Goal: Task Accomplishment & Management: Manage account settings

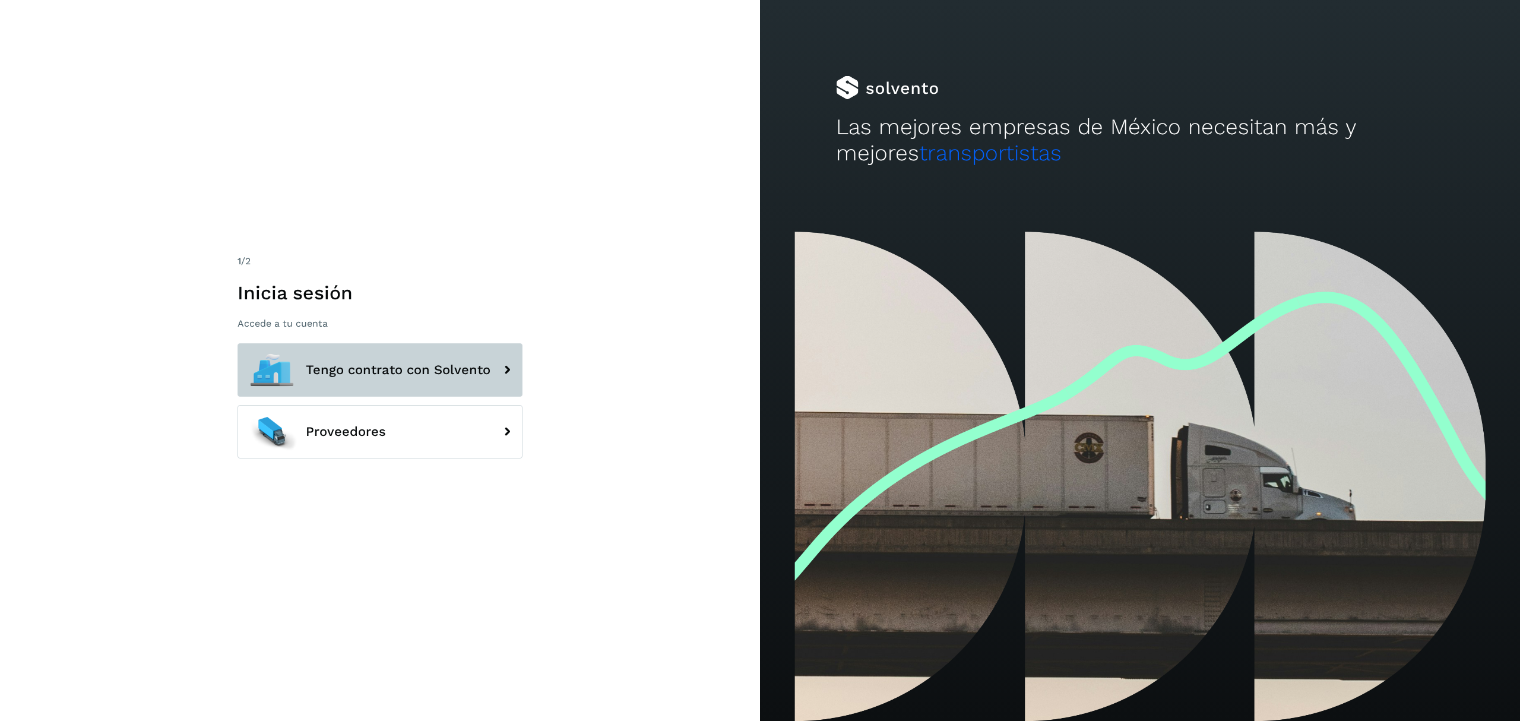
click at [443, 367] on span "Tengo contrato con Solvento" at bounding box center [398, 370] width 185 height 14
click at [506, 366] on icon at bounding box center [507, 370] width 24 height 24
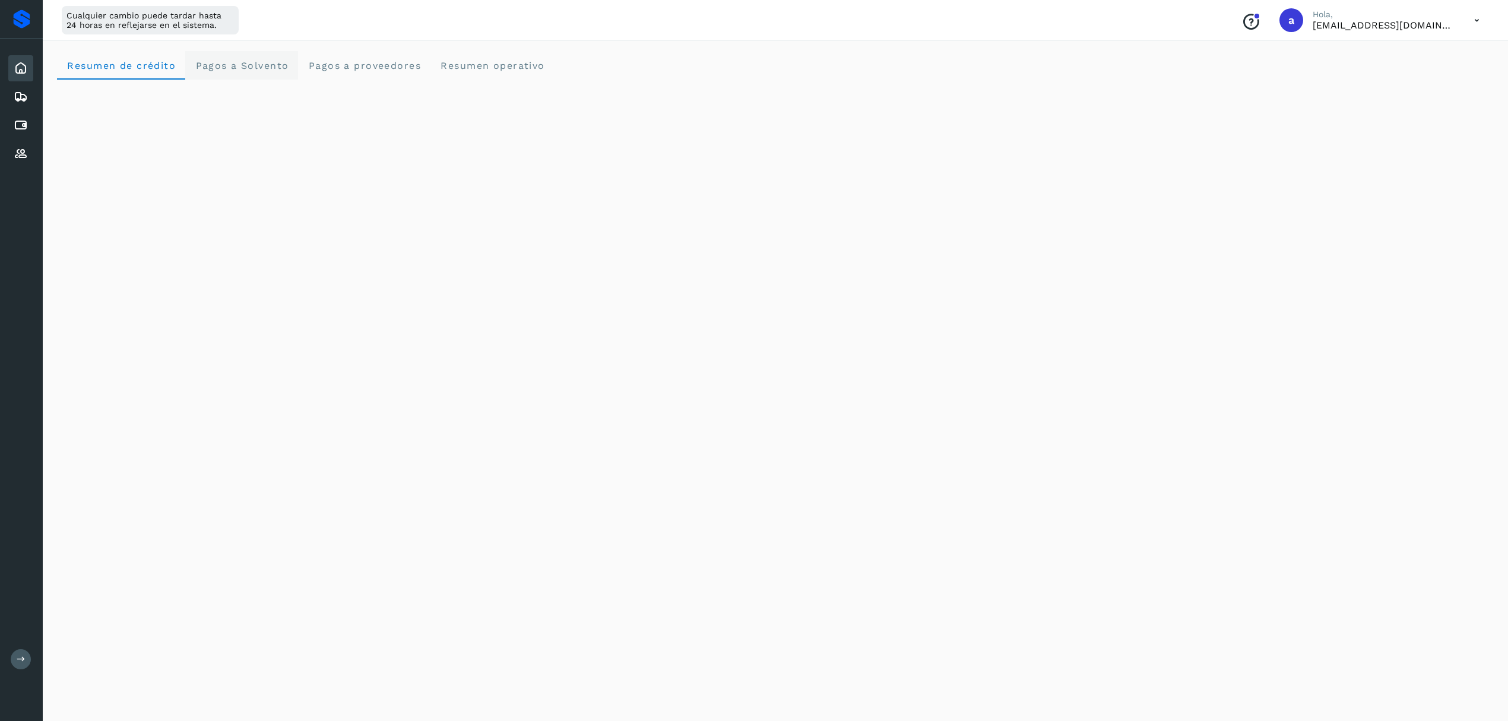
click at [214, 67] on span "Pagos a Solvento" at bounding box center [242, 65] width 94 height 11
click at [22, 122] on icon at bounding box center [21, 125] width 14 height 14
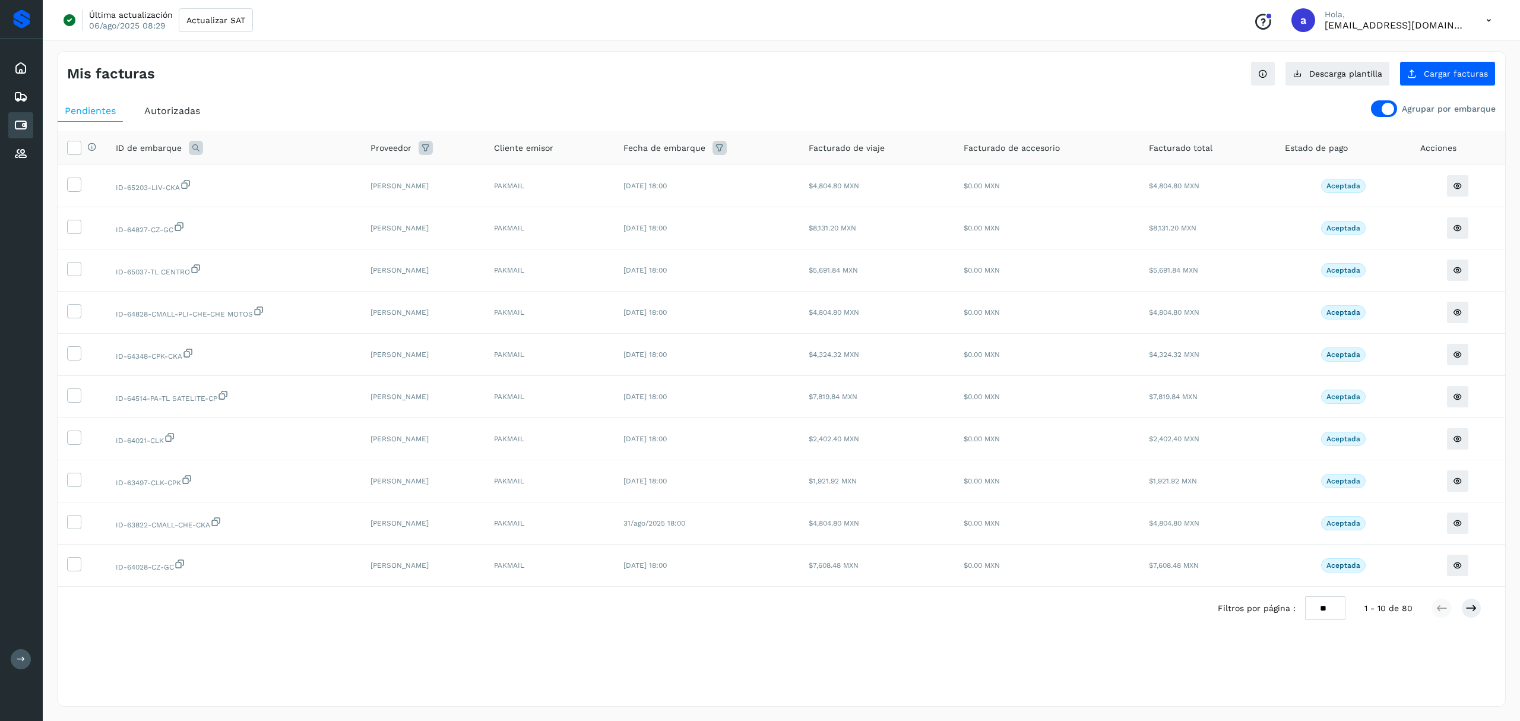
click at [1380, 102] on div at bounding box center [1384, 108] width 26 height 17
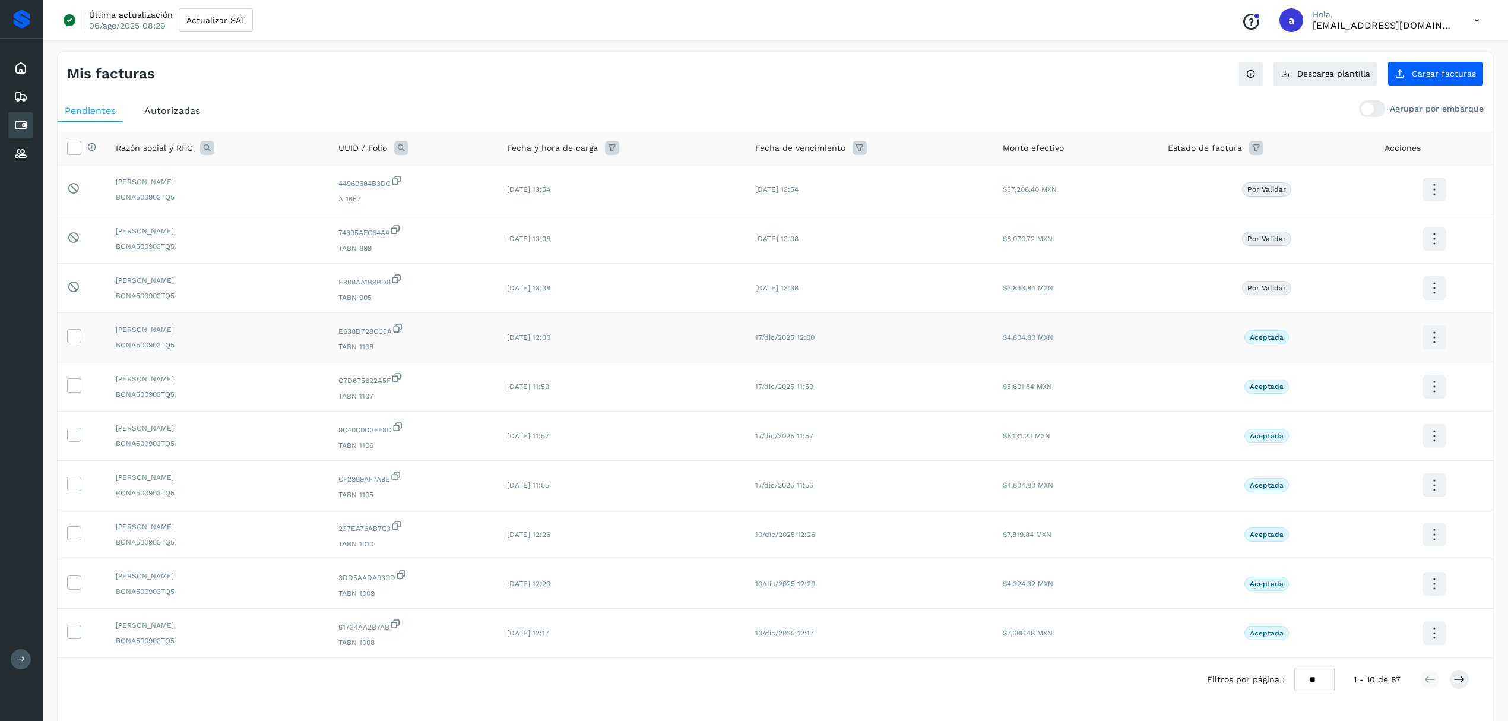
scroll to position [45, 0]
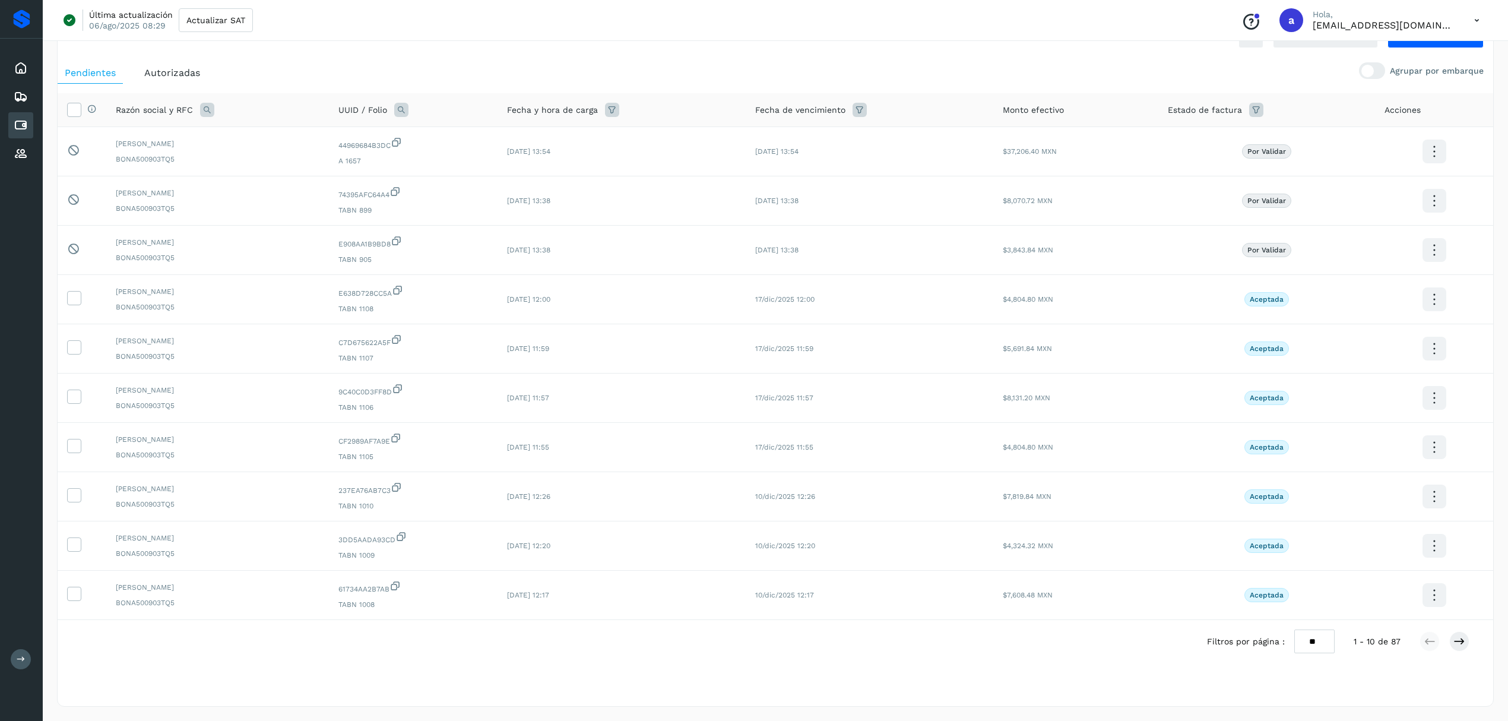
click at [1318, 644] on select "** ** **" at bounding box center [1314, 641] width 40 height 24
select select "**"
click at [1304, 629] on select "** ** **" at bounding box center [1314, 641] width 40 height 24
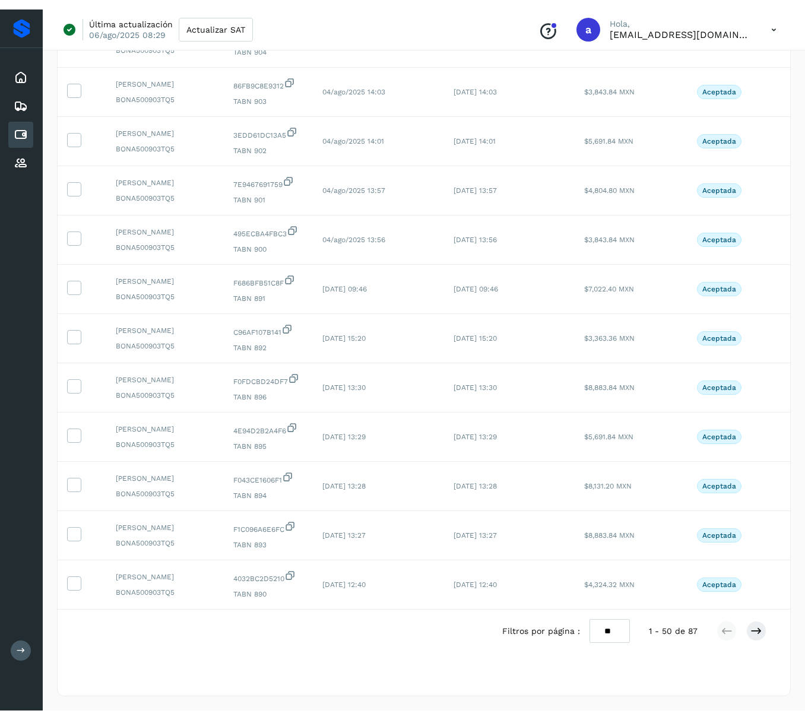
scroll to position [2063, 0]
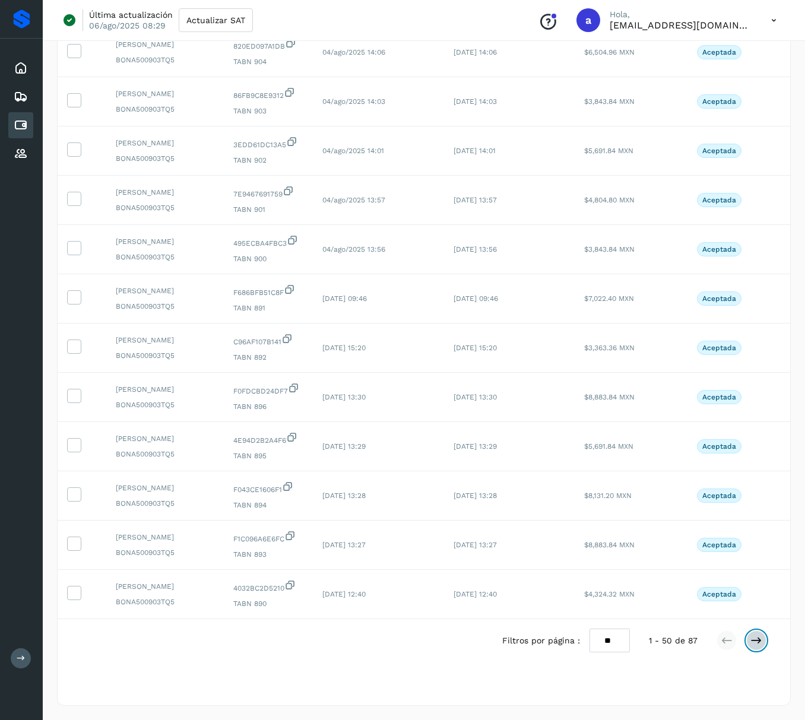
click at [753, 639] on icon at bounding box center [756, 641] width 12 height 12
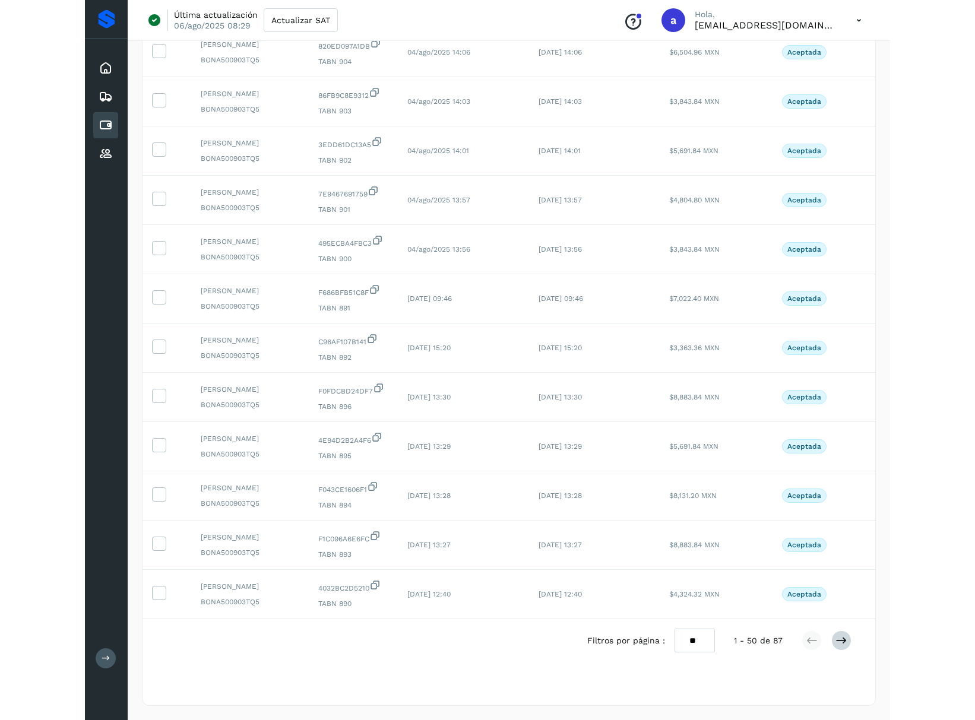
scroll to position [0, 0]
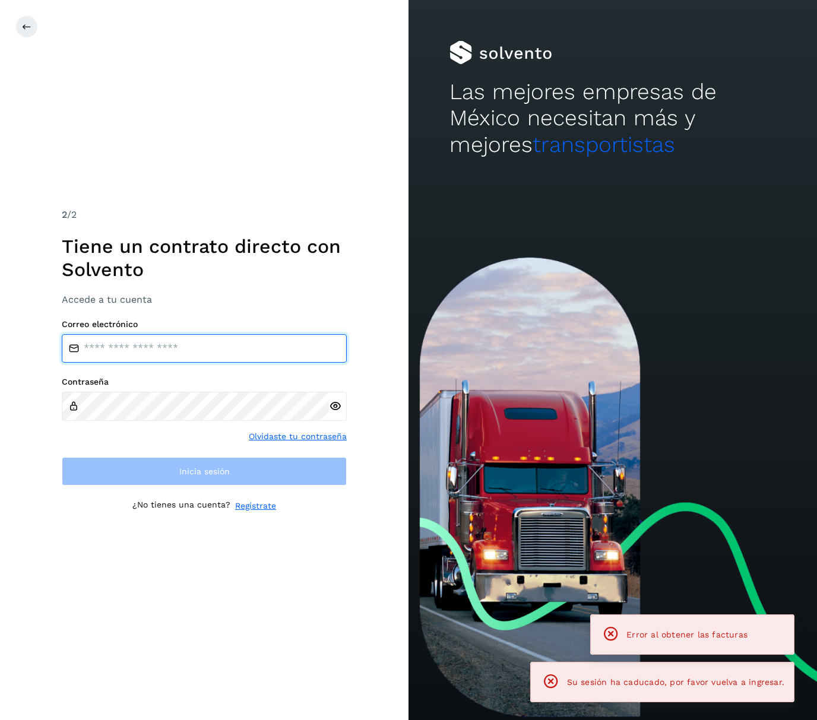
click at [116, 350] on input "email" at bounding box center [204, 348] width 285 height 28
type input "**********"
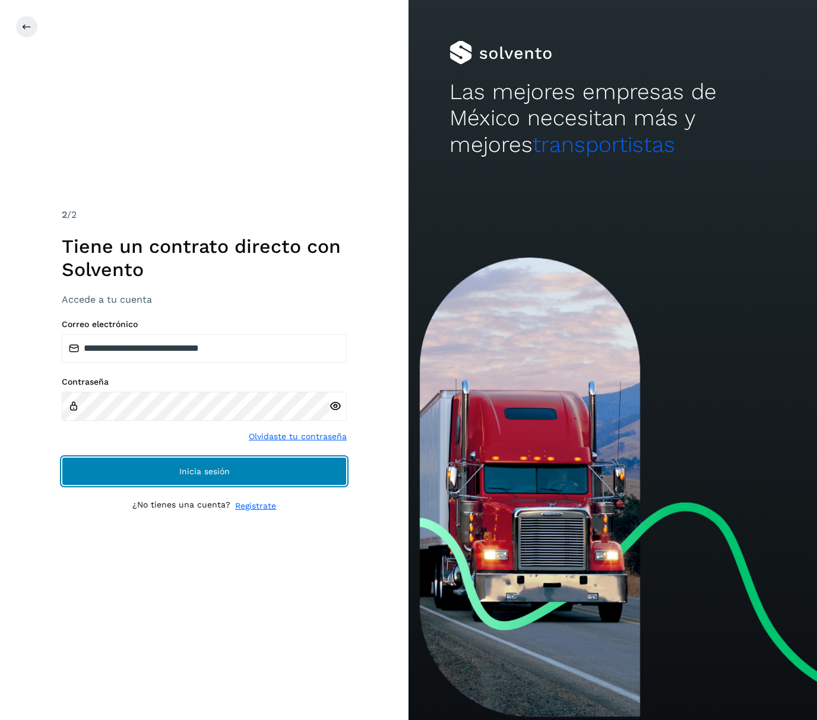
click at [152, 467] on button "Inicia sesión" at bounding box center [204, 471] width 285 height 28
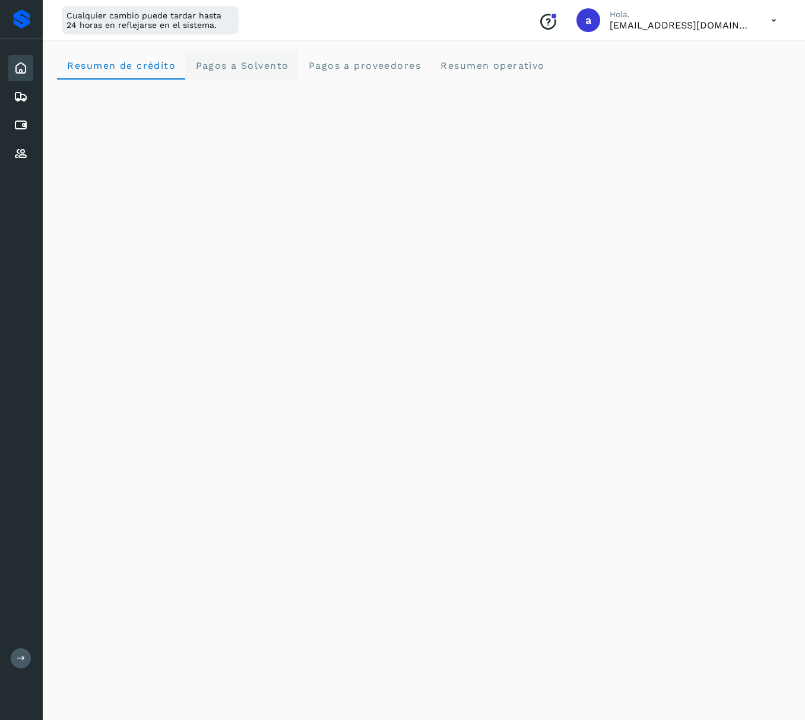
click at [260, 65] on span "Pagos a Solvento" at bounding box center [242, 65] width 94 height 11
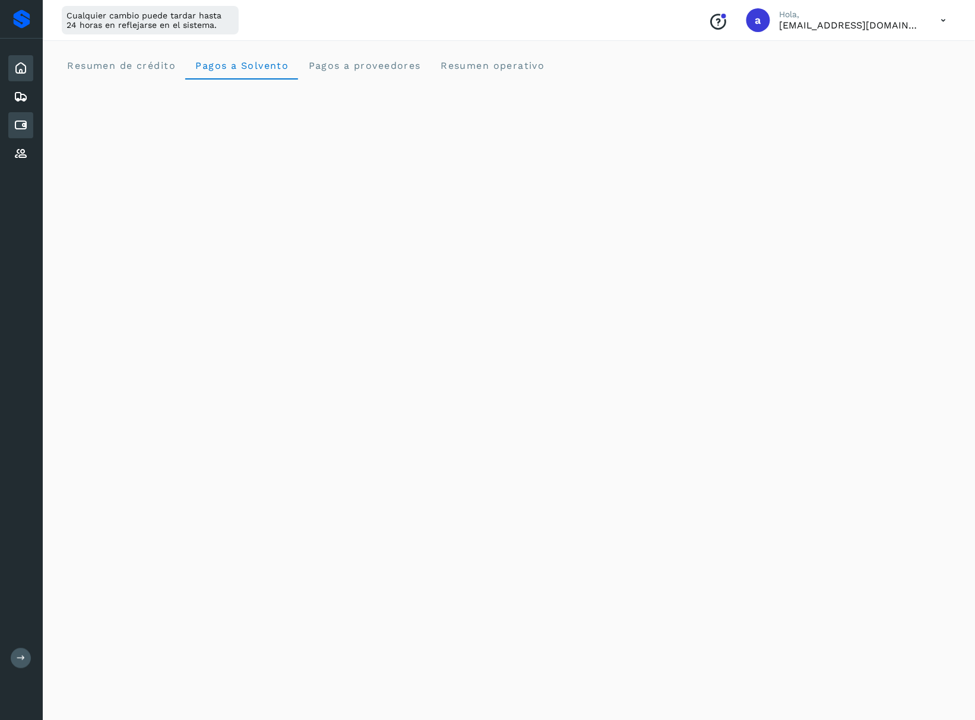
click at [15, 122] on icon at bounding box center [21, 125] width 14 height 14
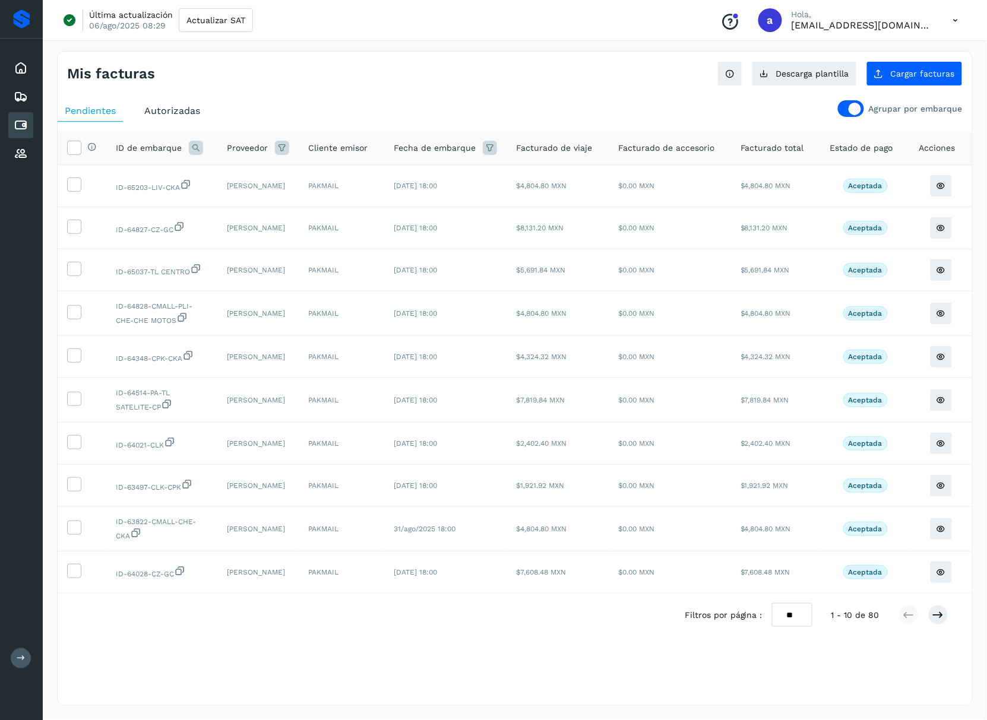
click at [796, 623] on select "** ** **" at bounding box center [792, 615] width 40 height 24
select select "**"
click at [772, 603] on select "** ** **" at bounding box center [792, 615] width 40 height 24
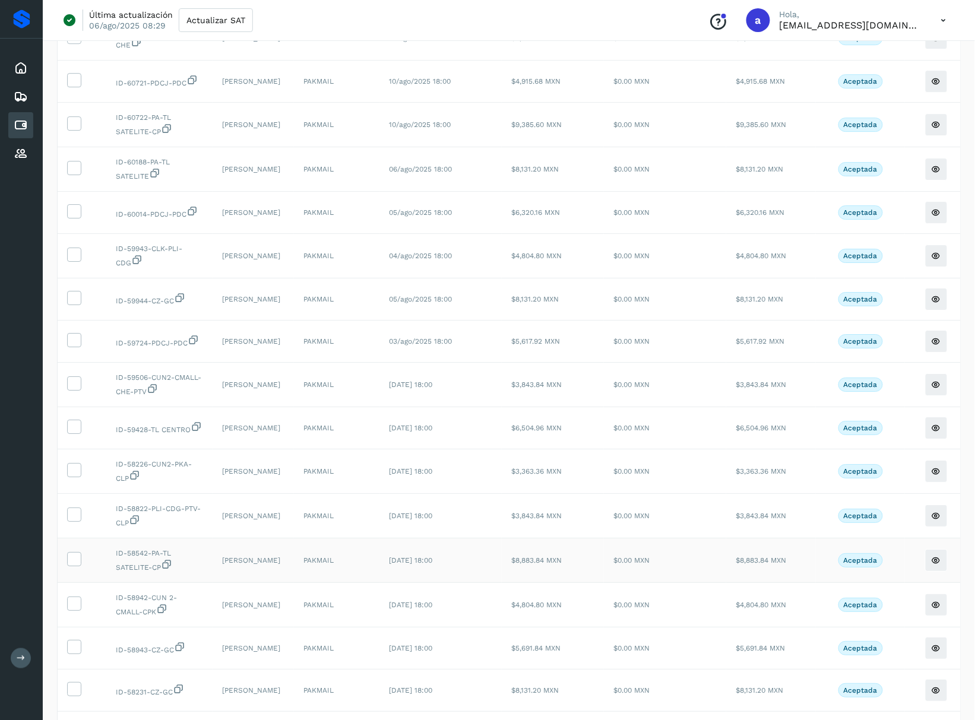
scroll to position [1724, 0]
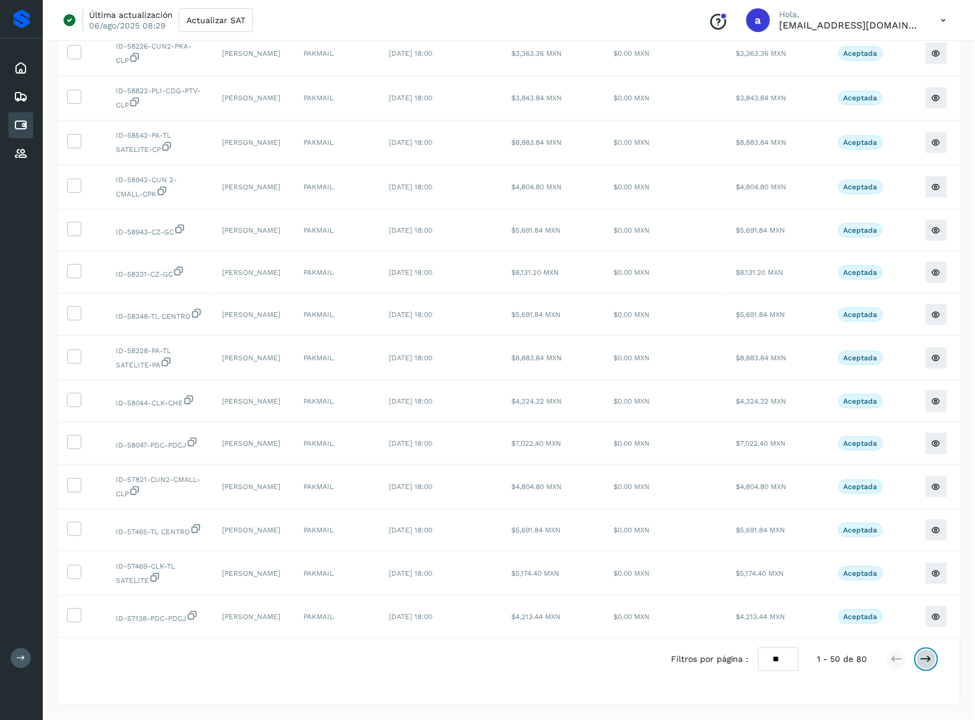
click at [922, 659] on icon at bounding box center [926, 660] width 12 height 12
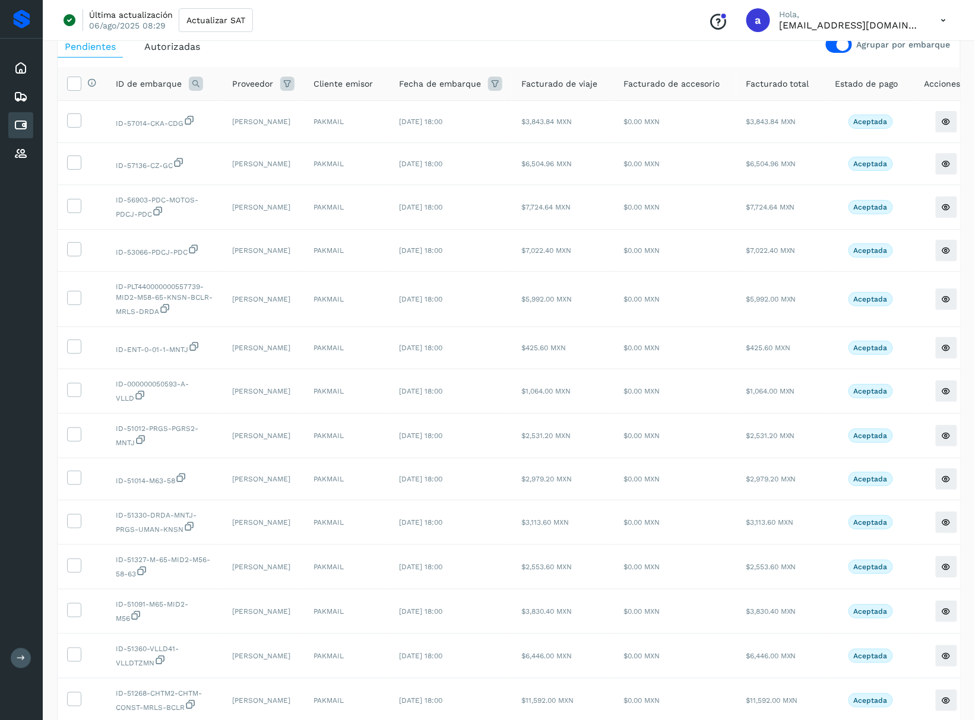
scroll to position [0, 0]
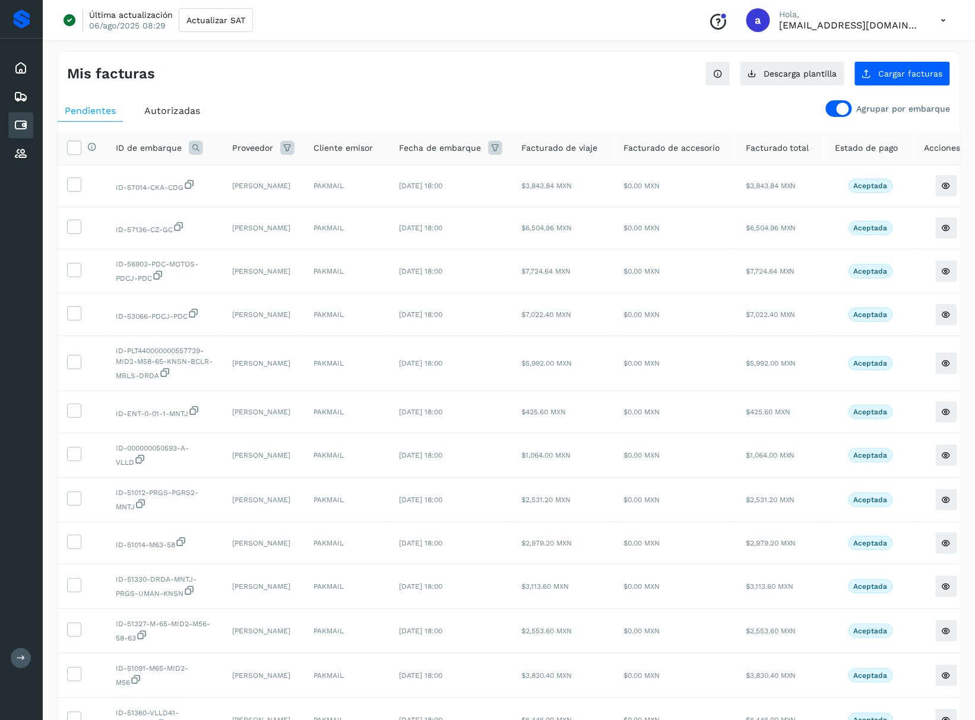
click at [826, 110] on ul "Pendientes Autorizadas" at bounding box center [509, 110] width 902 height 21
click at [837, 108] on div at bounding box center [839, 108] width 26 height 17
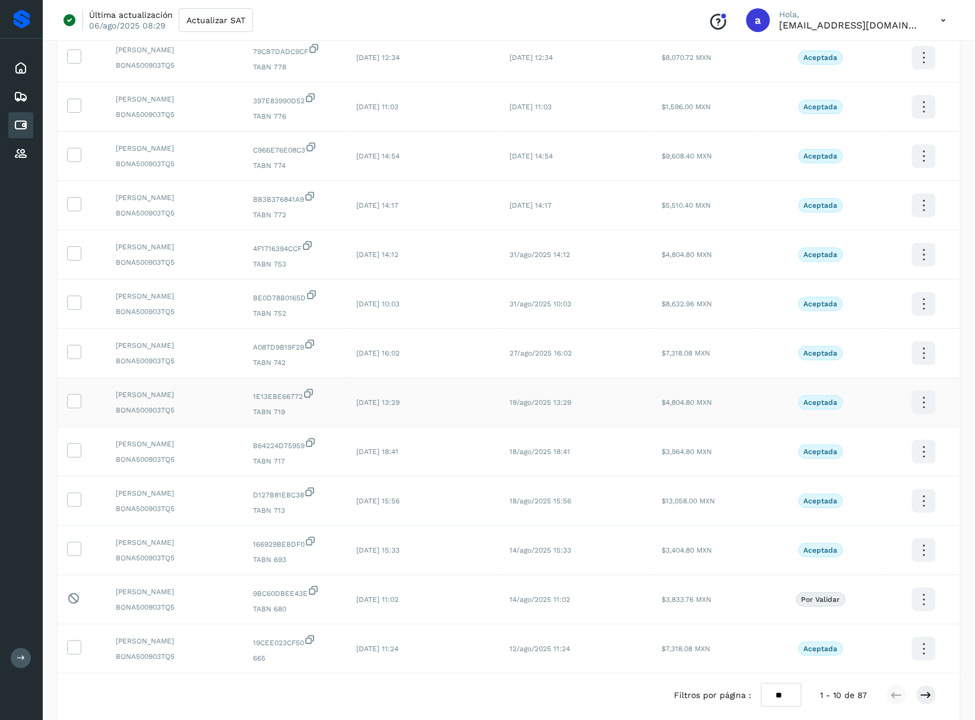
scroll to position [1392, 0]
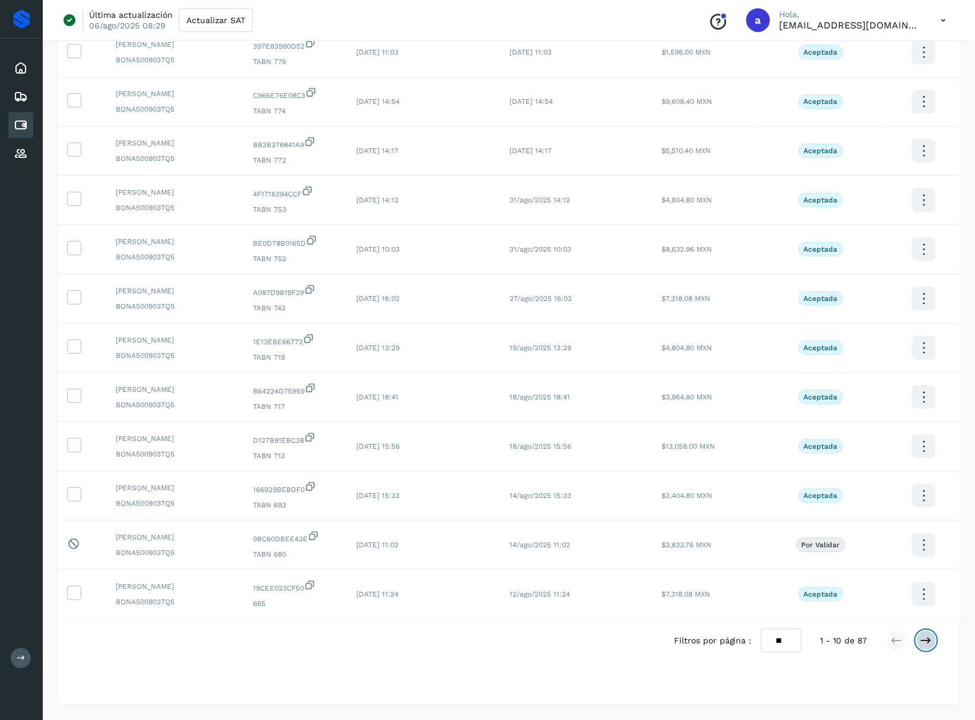
click at [926, 644] on icon at bounding box center [926, 641] width 12 height 12
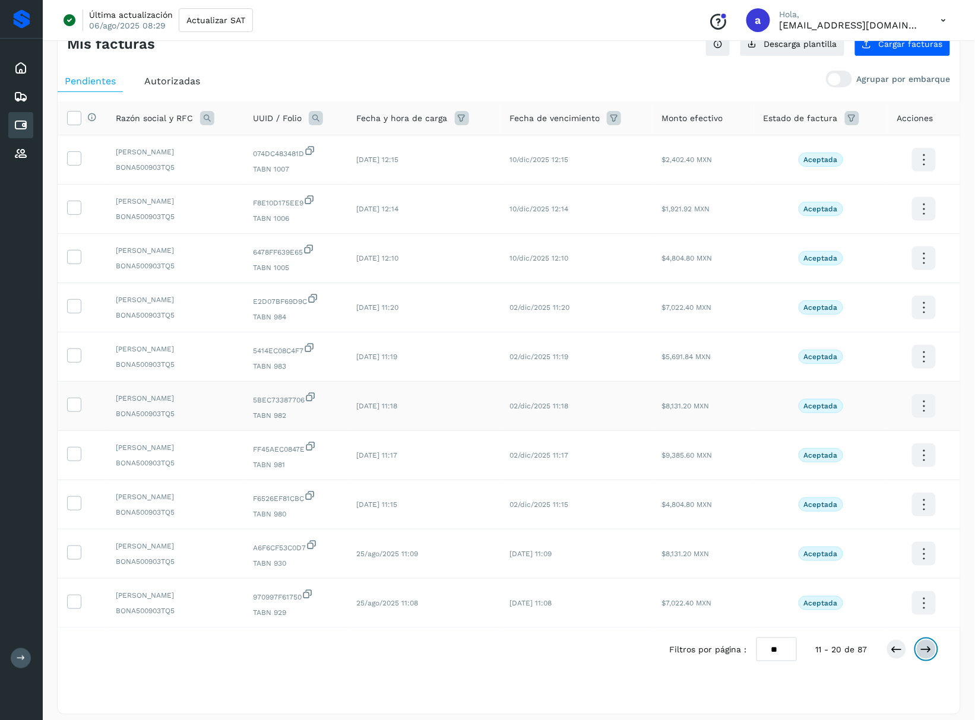
scroll to position [46, 0]
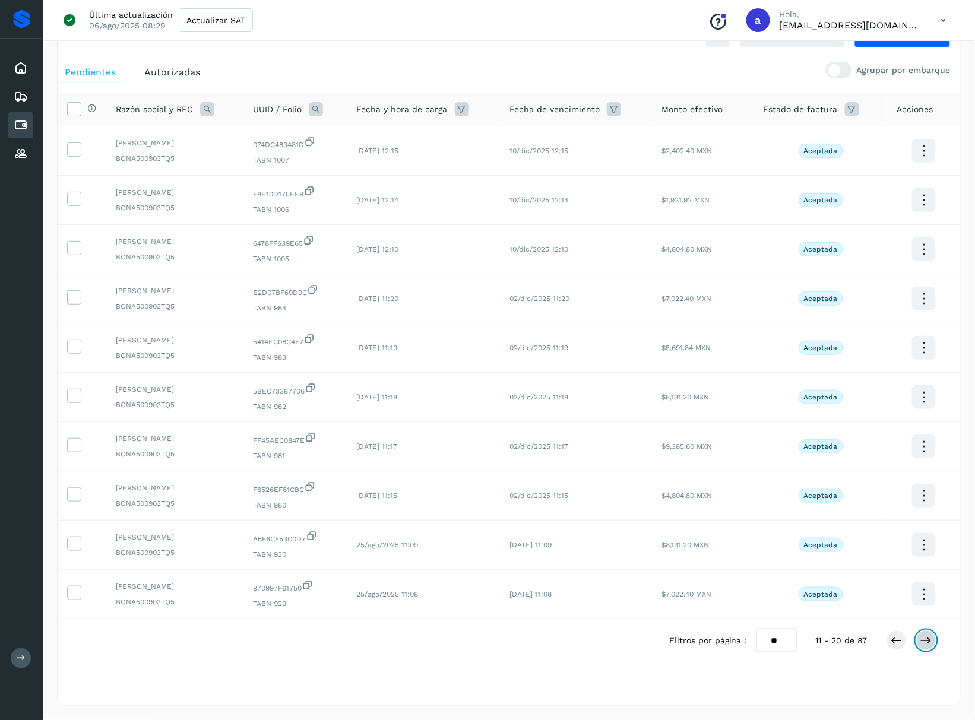
click at [922, 637] on icon at bounding box center [926, 641] width 12 height 12
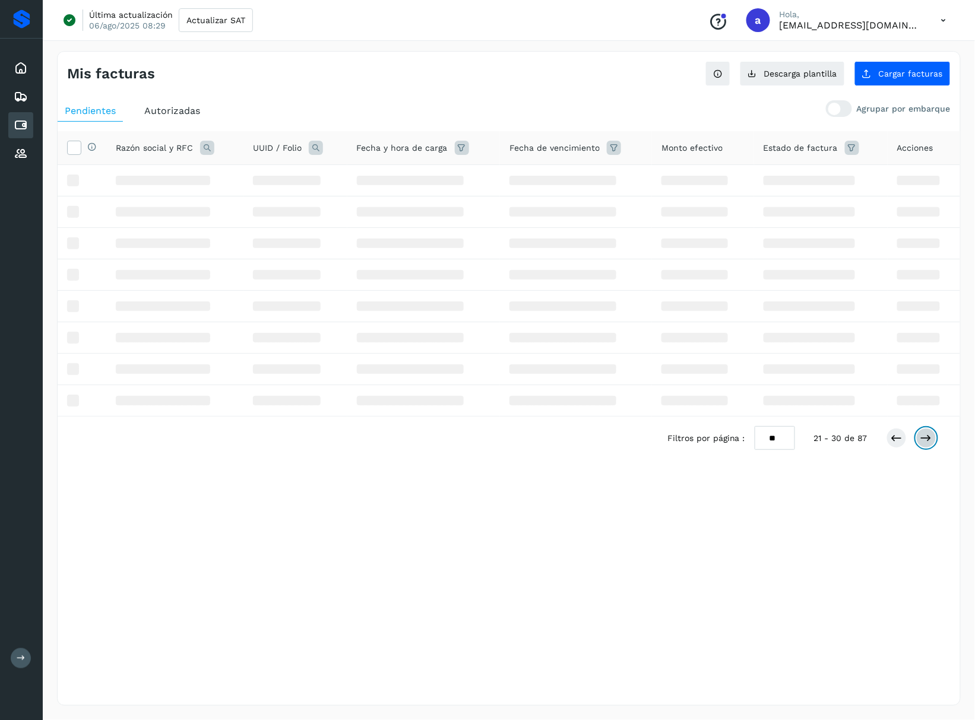
scroll to position [0, 0]
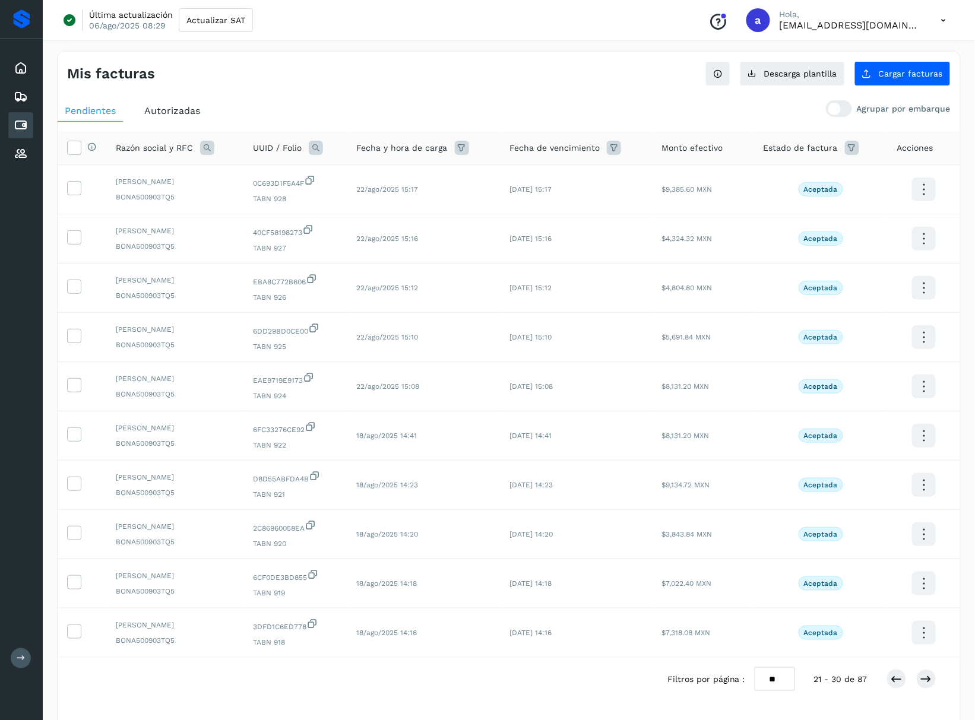
click at [784, 684] on select "** ** **" at bounding box center [775, 679] width 40 height 24
select select "**"
click at [772, 667] on select "** ** **" at bounding box center [775, 679] width 40 height 24
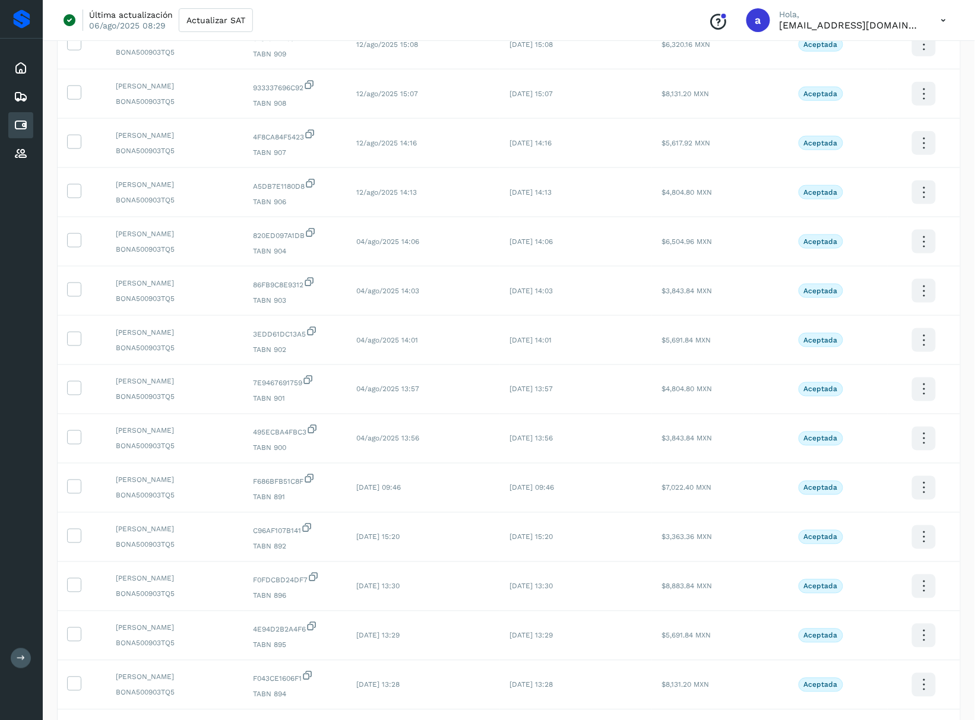
scroll to position [2041, 0]
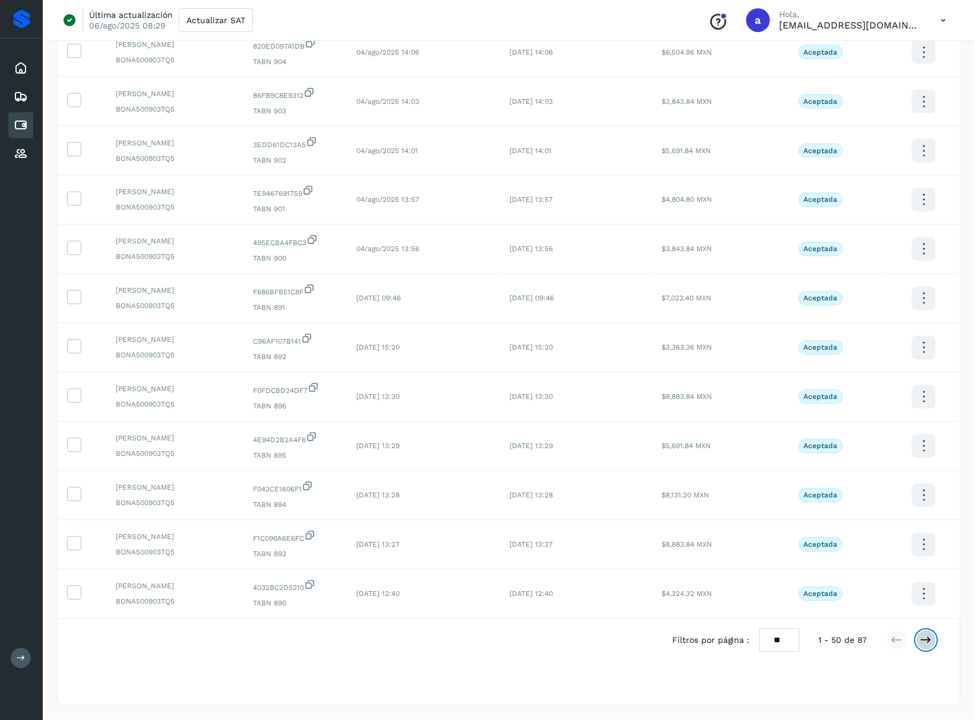
click at [932, 639] on icon at bounding box center [926, 641] width 12 height 12
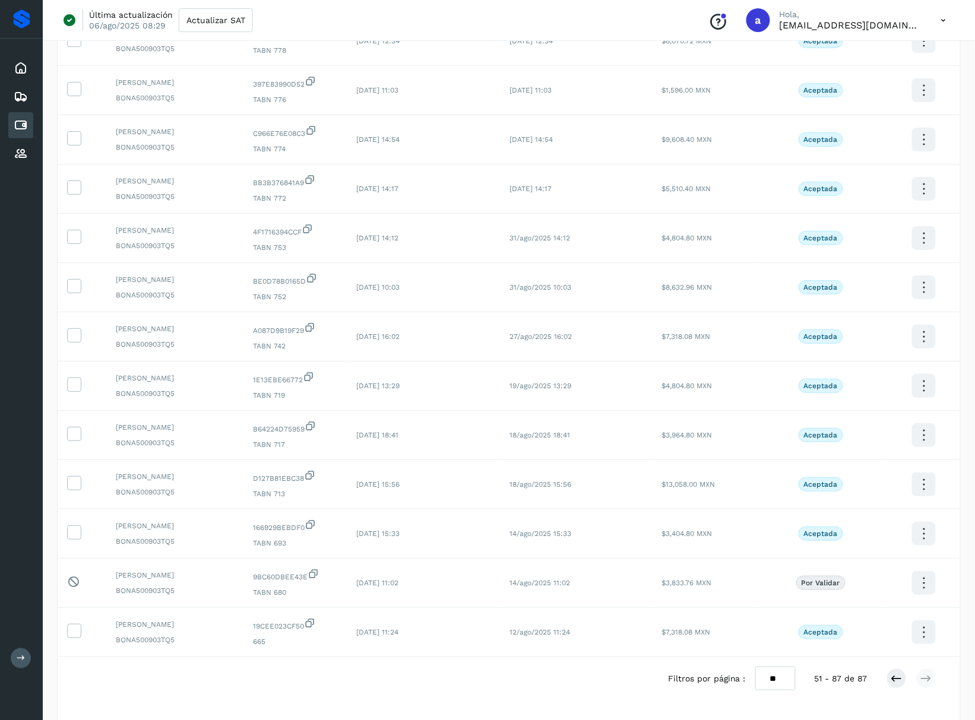
scroll to position [1392, 0]
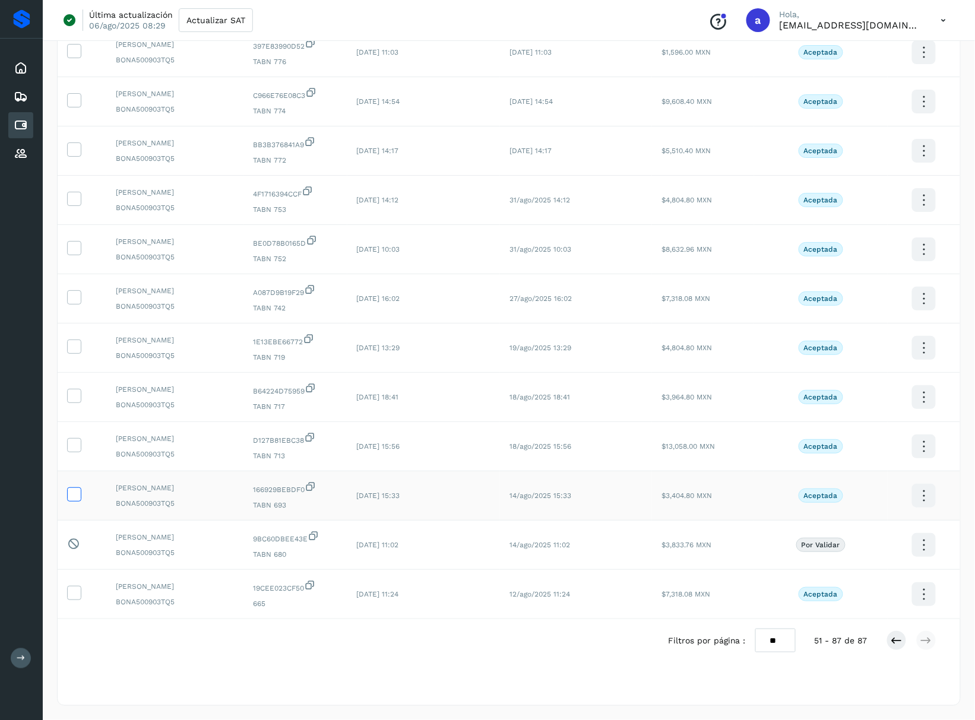
click at [75, 490] on icon at bounding box center [74, 493] width 12 height 12
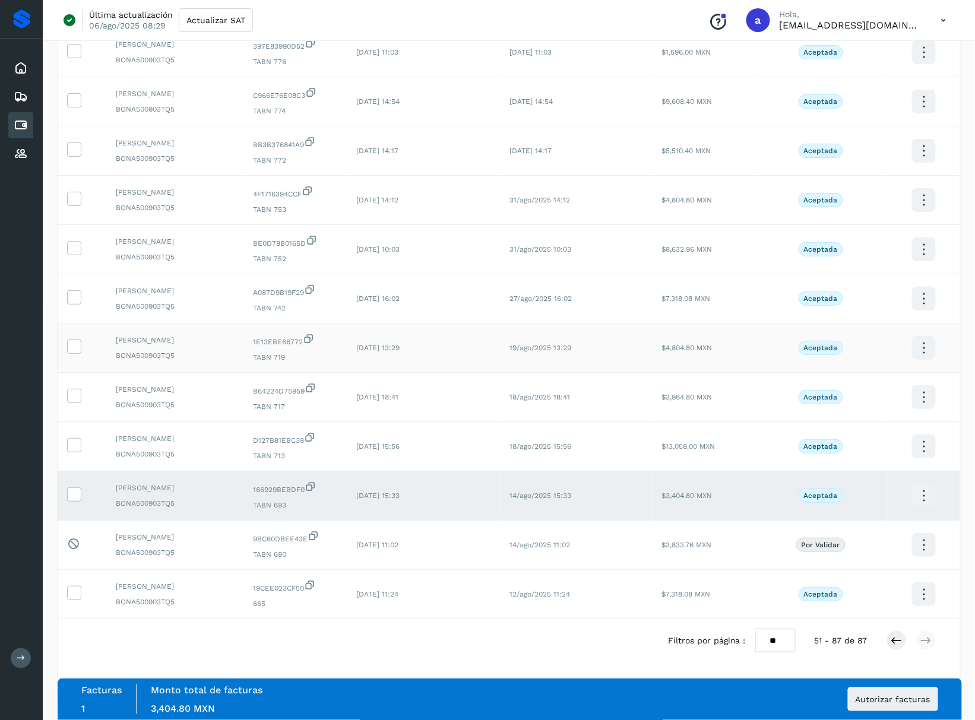
click at [88, 340] on td at bounding box center [82, 348] width 49 height 49
click at [69, 348] on span at bounding box center [74, 349] width 12 height 8
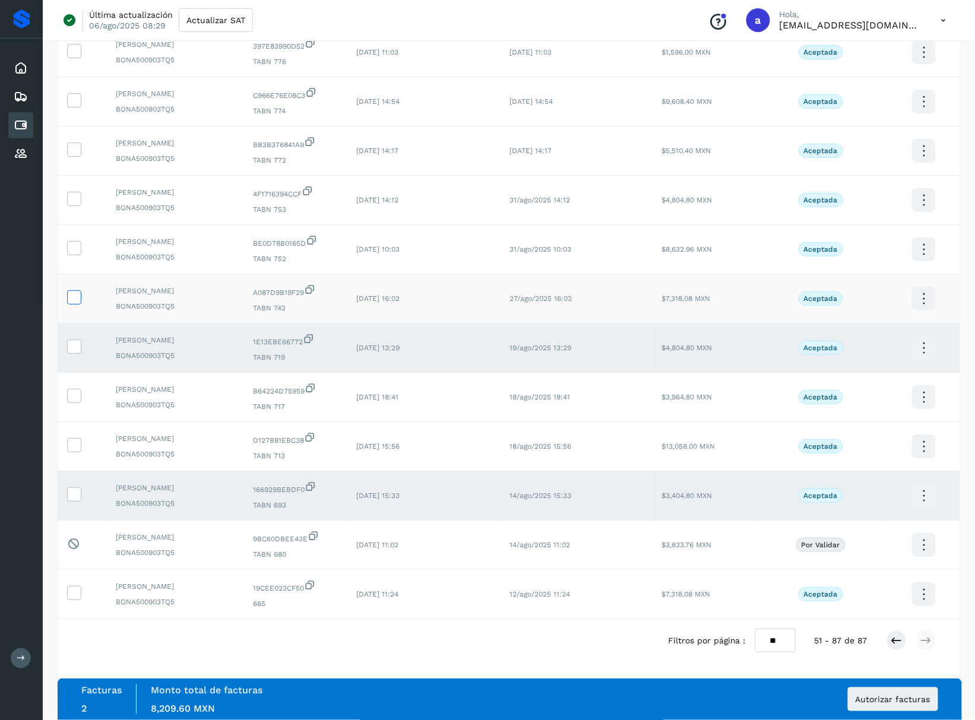
click at [80, 290] on icon at bounding box center [74, 296] width 12 height 12
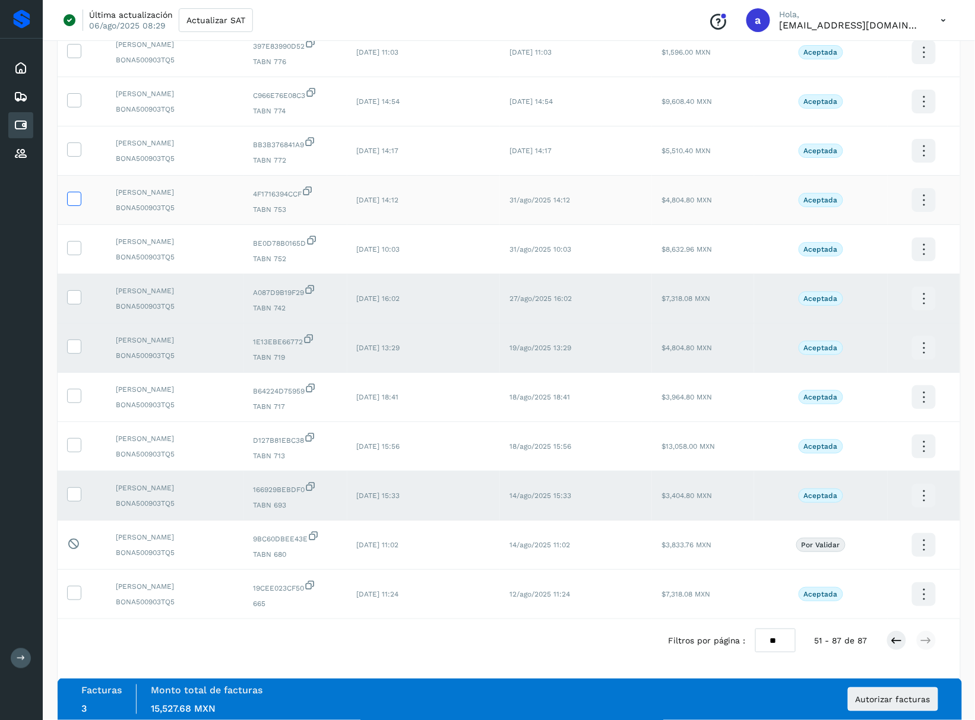
click at [72, 195] on icon at bounding box center [74, 198] width 12 height 12
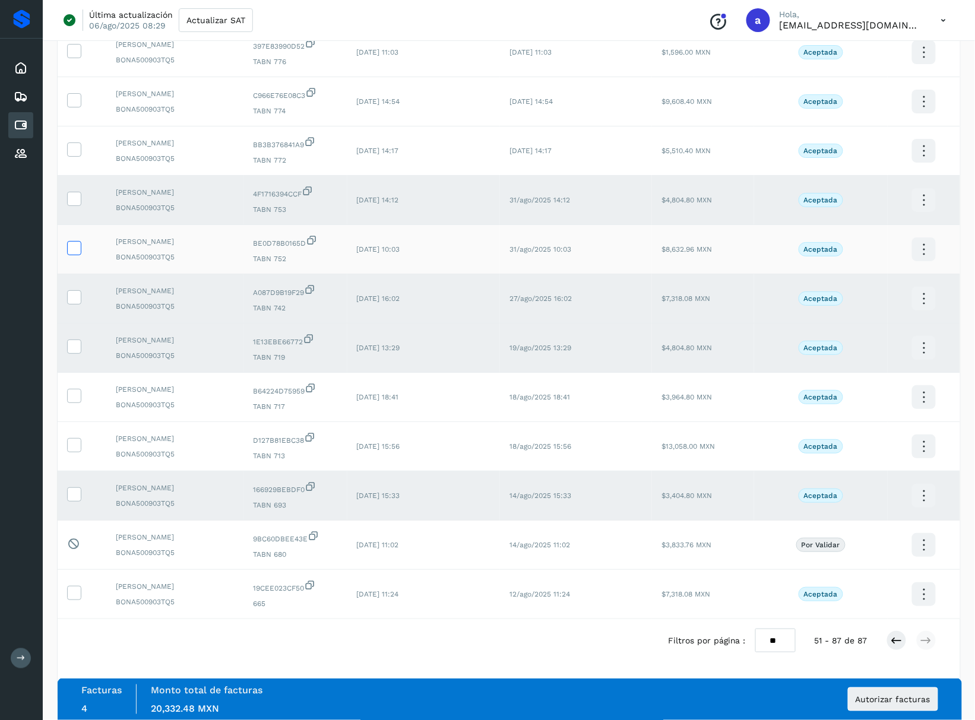
click at [79, 241] on icon at bounding box center [74, 247] width 12 height 12
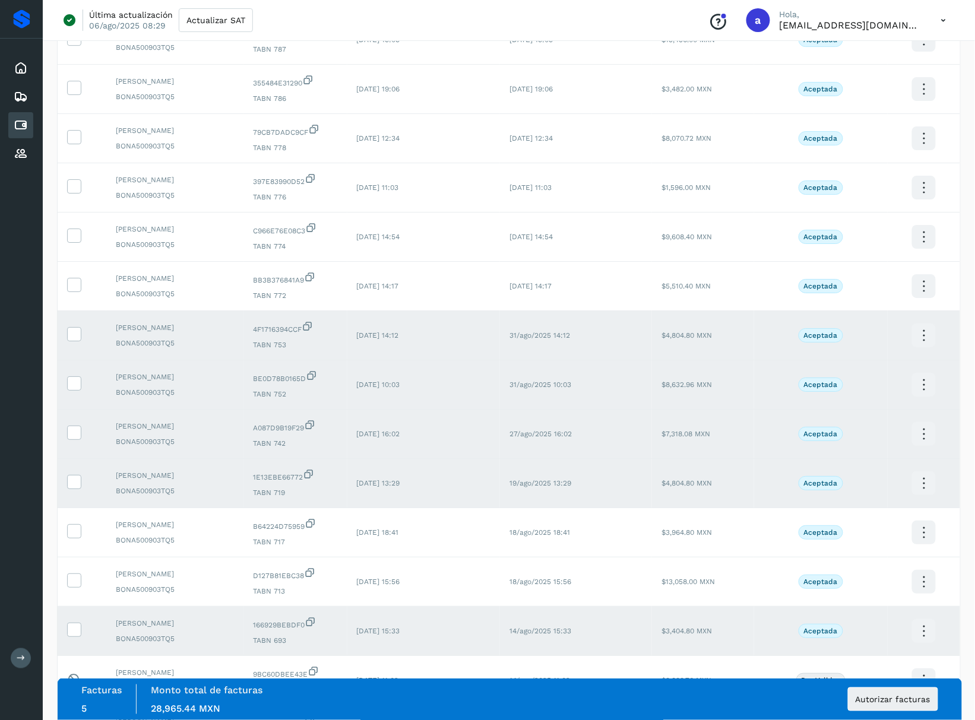
scroll to position [996, 0]
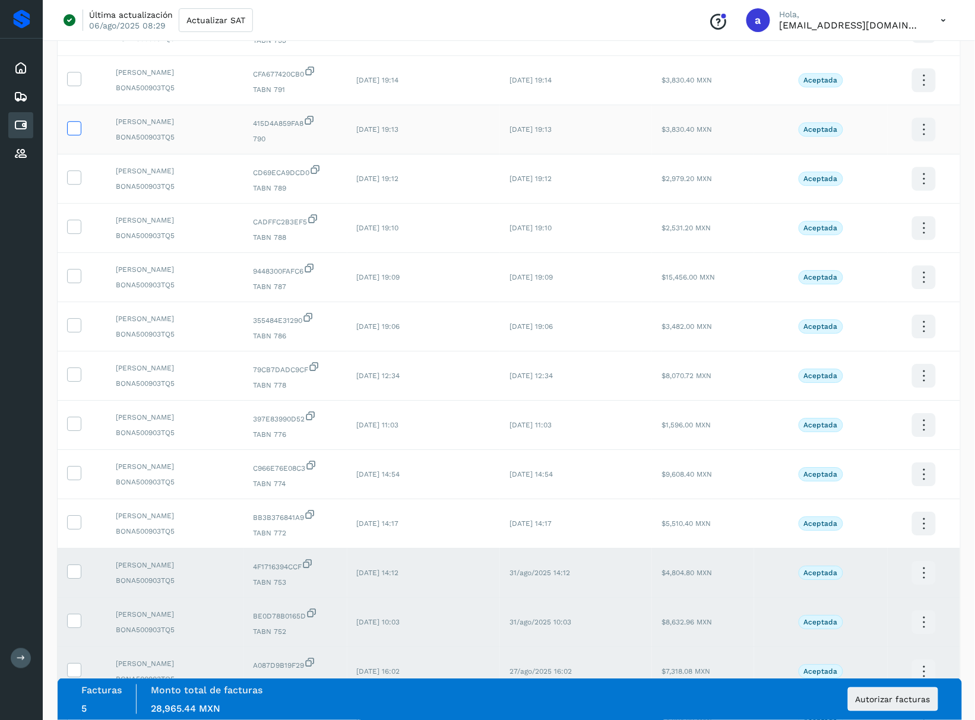
click at [78, 134] on icon at bounding box center [74, 127] width 12 height 12
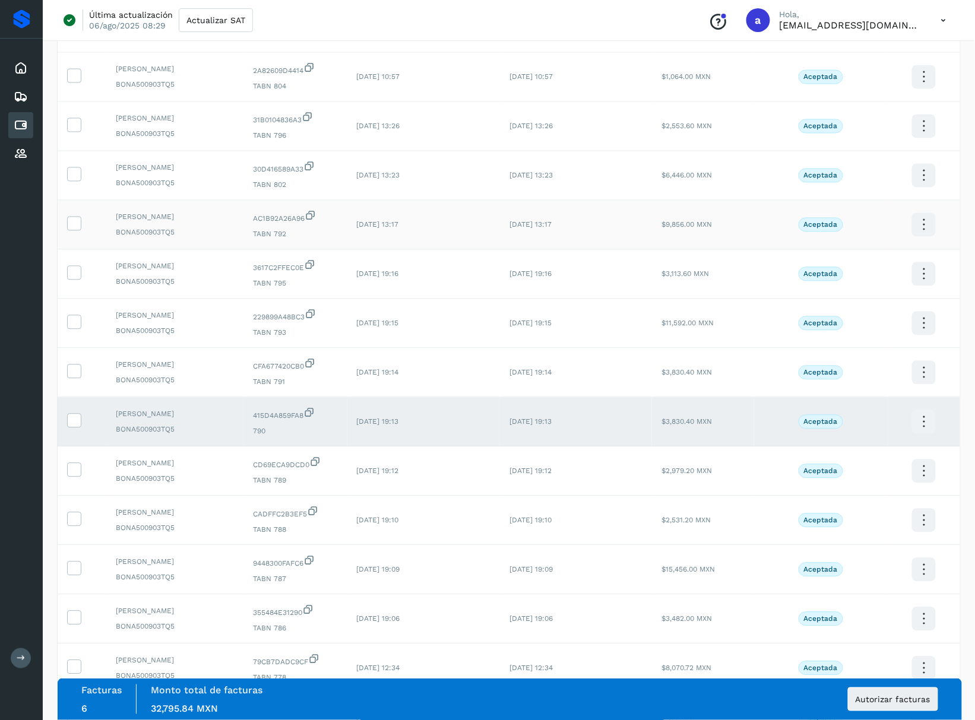
scroll to position [680, 0]
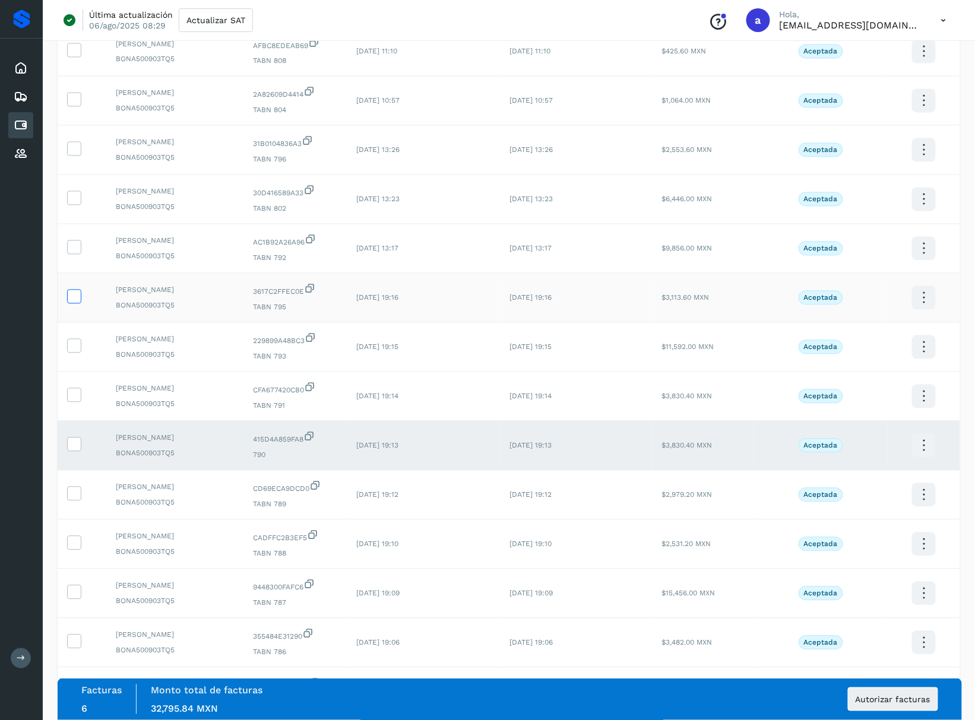
click at [77, 302] on icon at bounding box center [74, 296] width 12 height 12
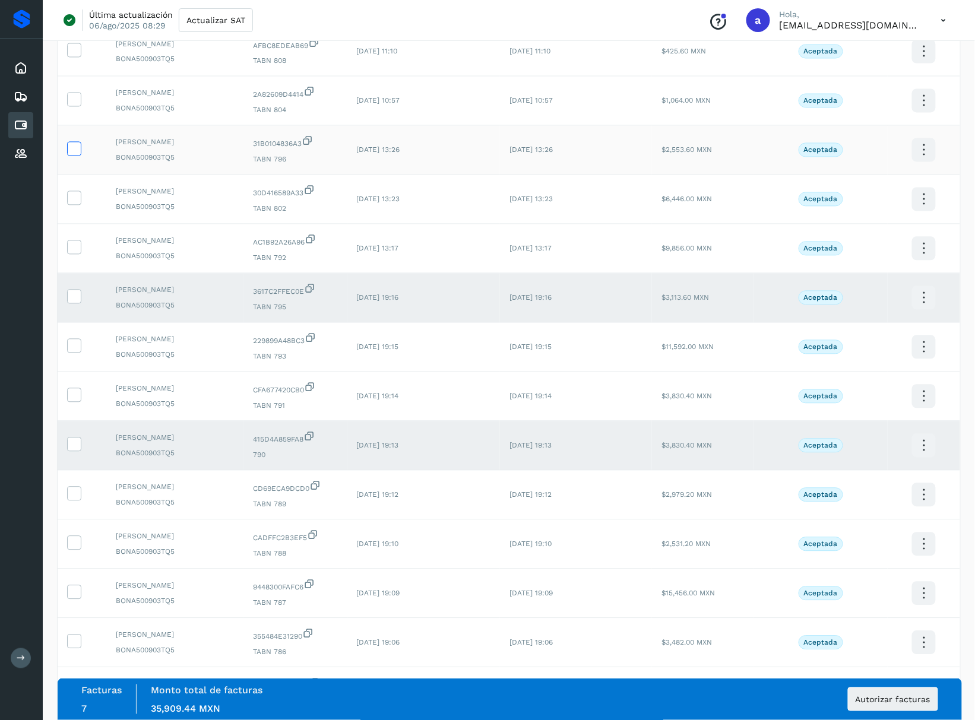
click at [78, 156] on label at bounding box center [74, 149] width 14 height 14
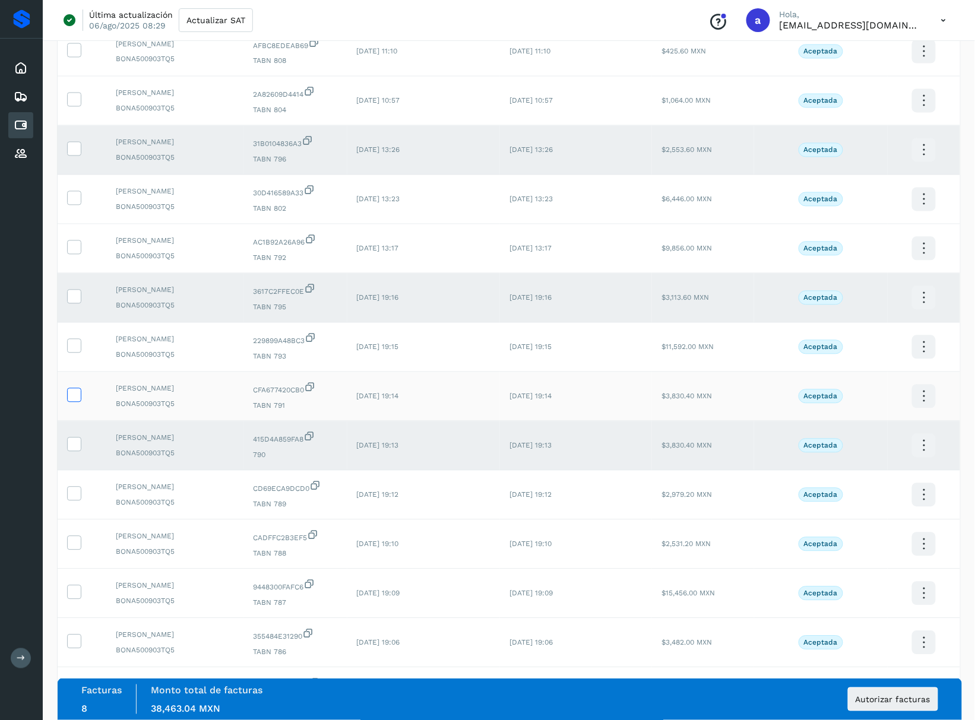
click at [72, 401] on icon at bounding box center [74, 394] width 12 height 12
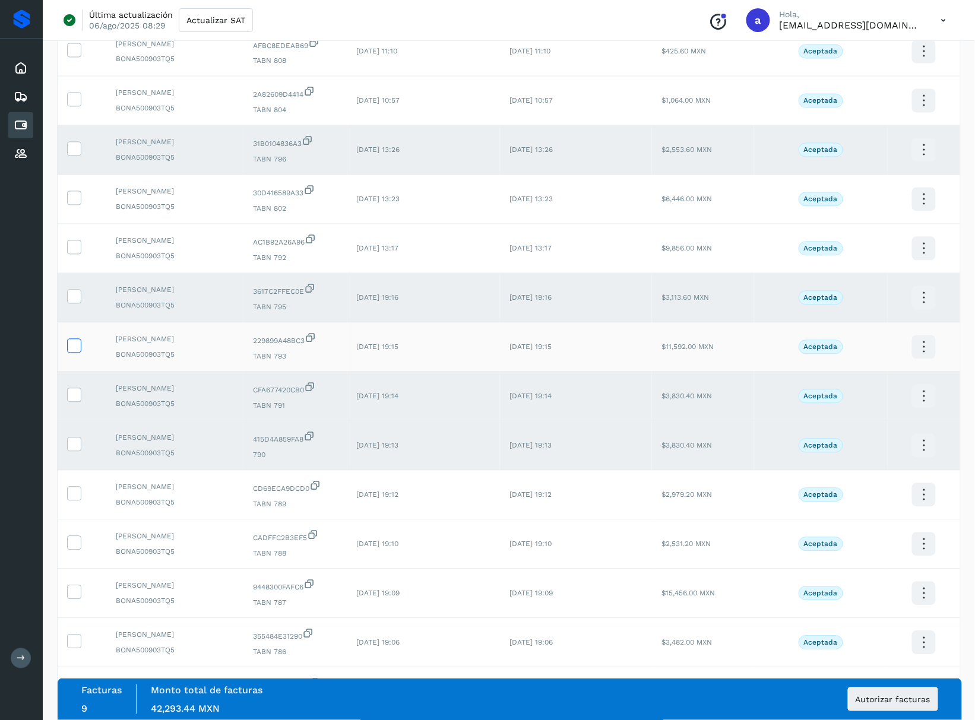
click at [75, 351] on icon at bounding box center [74, 345] width 12 height 12
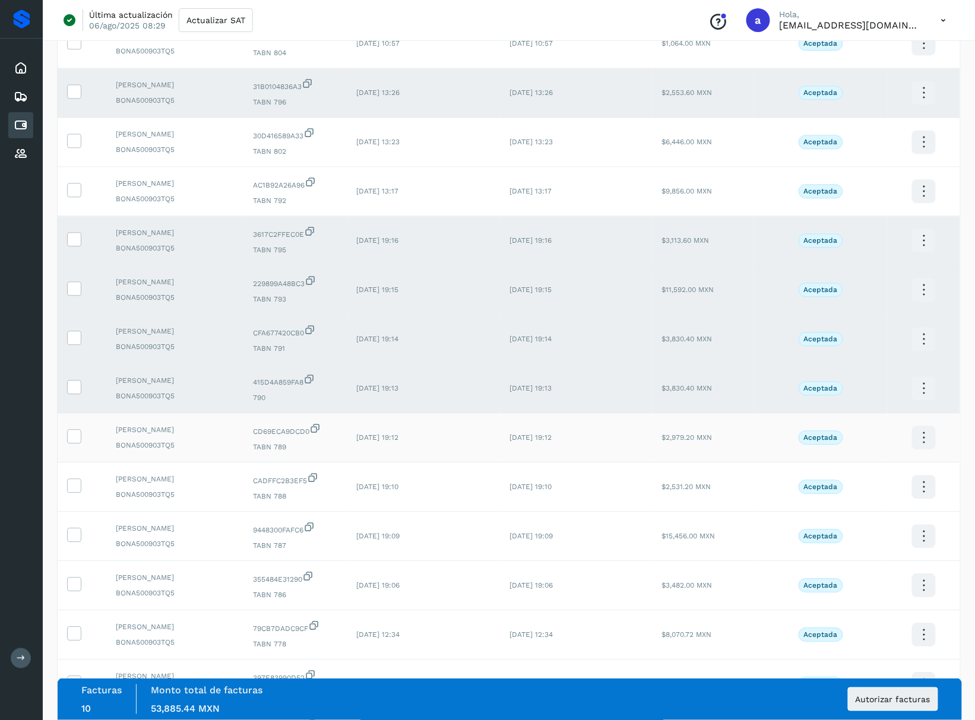
scroll to position [838, 0]
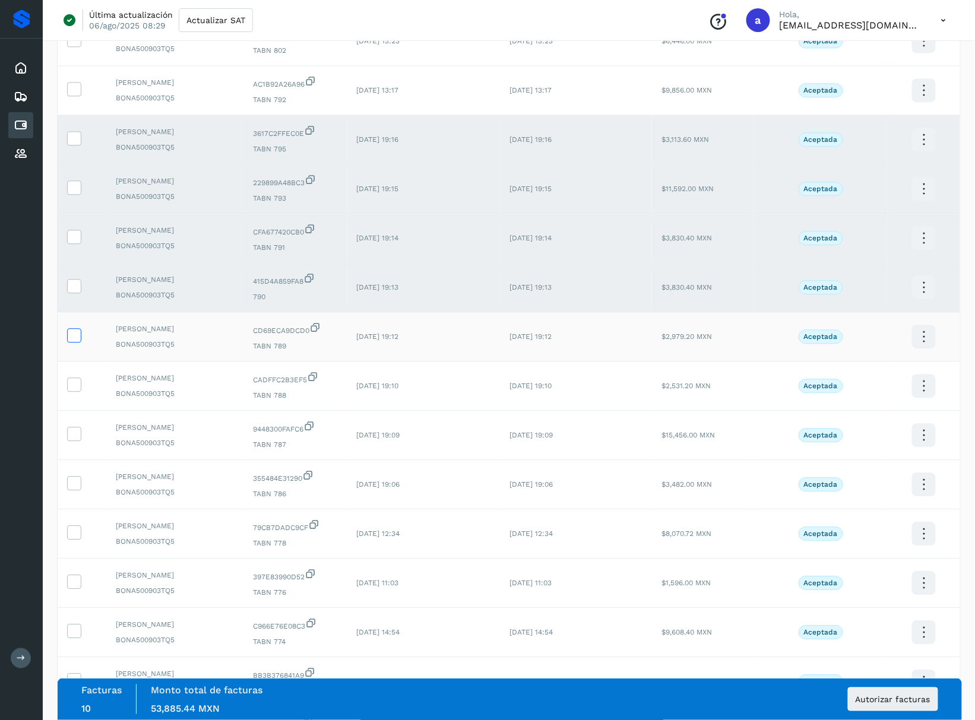
click at [77, 341] on icon at bounding box center [74, 334] width 12 height 12
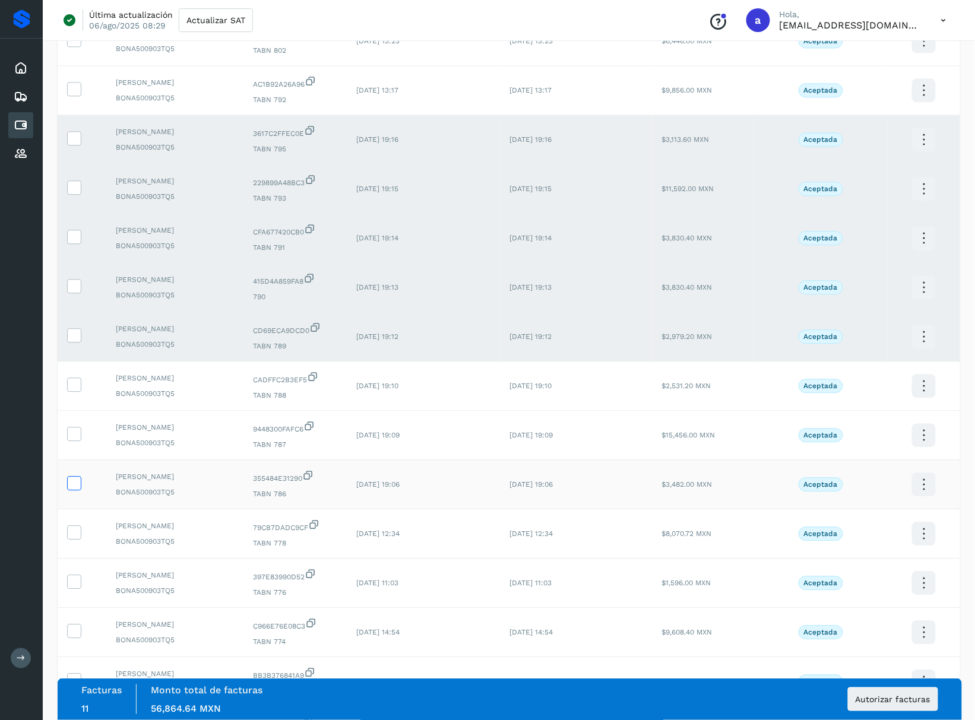
click at [76, 489] on icon at bounding box center [74, 482] width 12 height 12
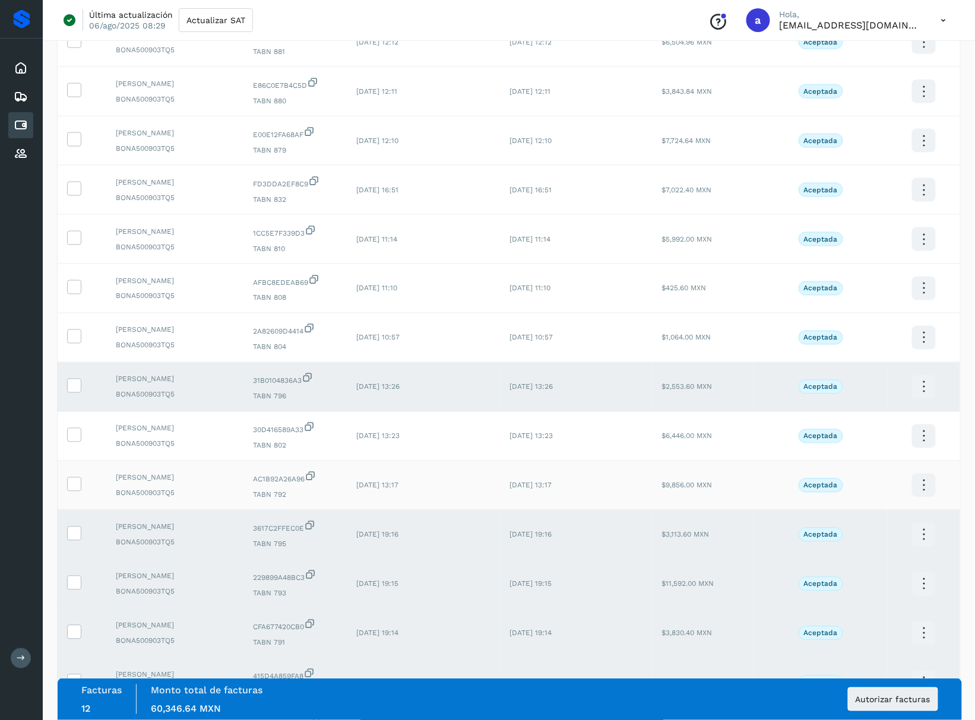
scroll to position [442, 0]
click at [77, 195] on icon at bounding box center [74, 188] width 12 height 12
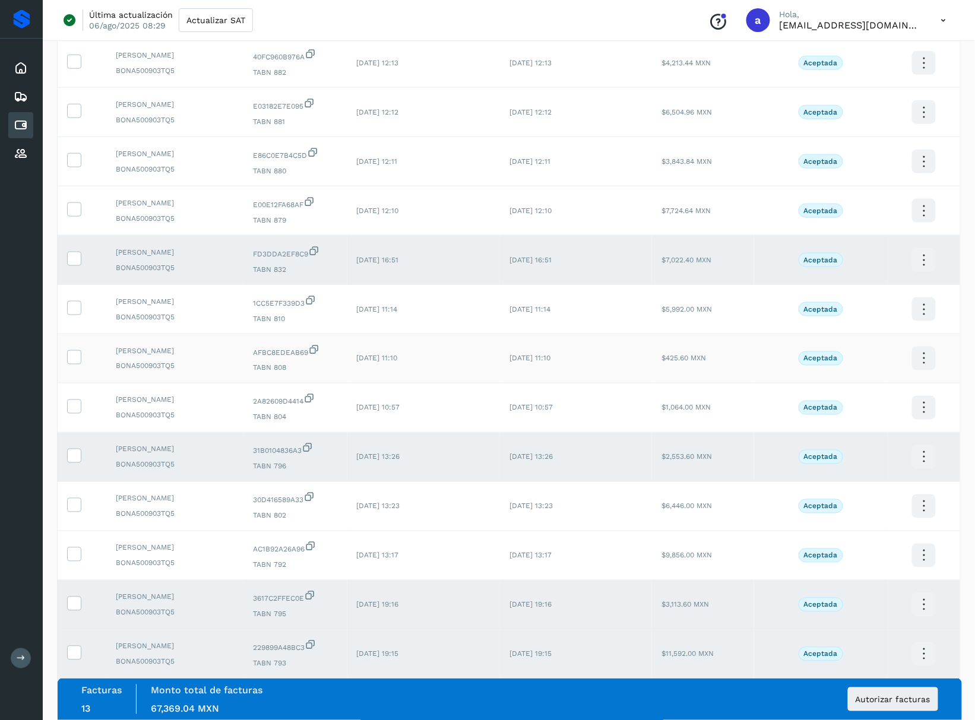
scroll to position [284, 0]
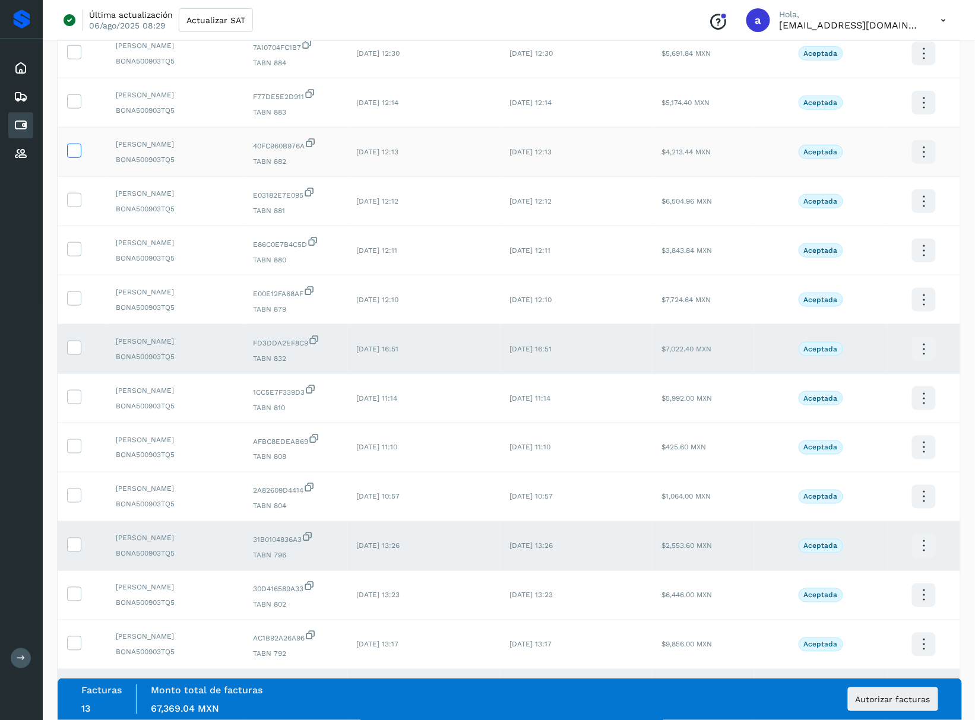
click at [76, 148] on icon at bounding box center [74, 150] width 12 height 12
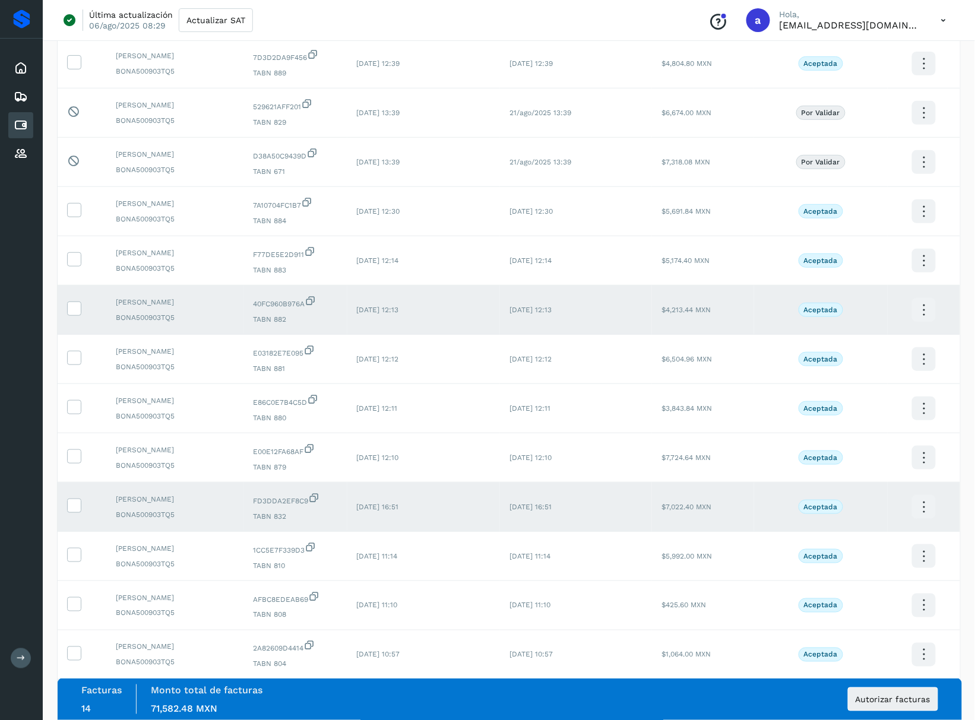
scroll to position [205, 0]
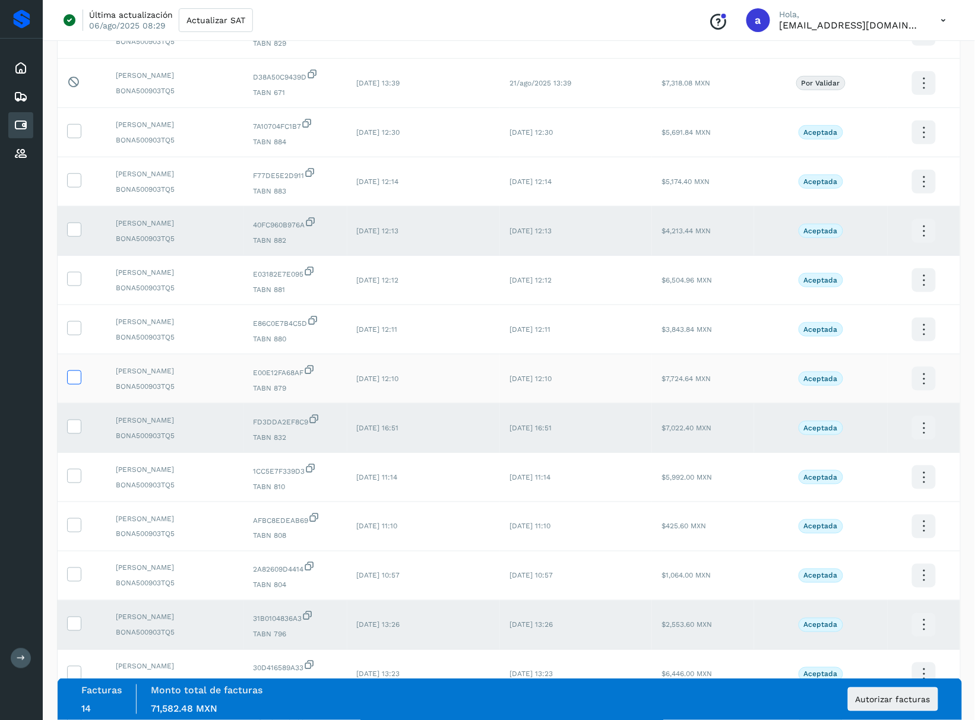
click at [79, 381] on icon at bounding box center [74, 376] width 12 height 12
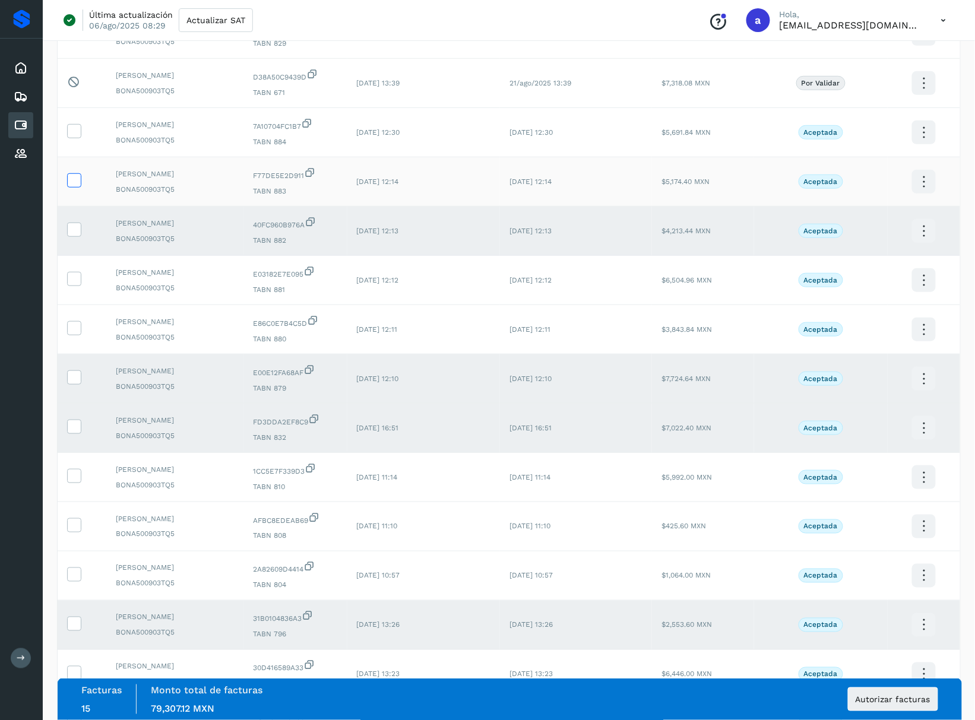
click at [70, 182] on icon at bounding box center [74, 179] width 12 height 12
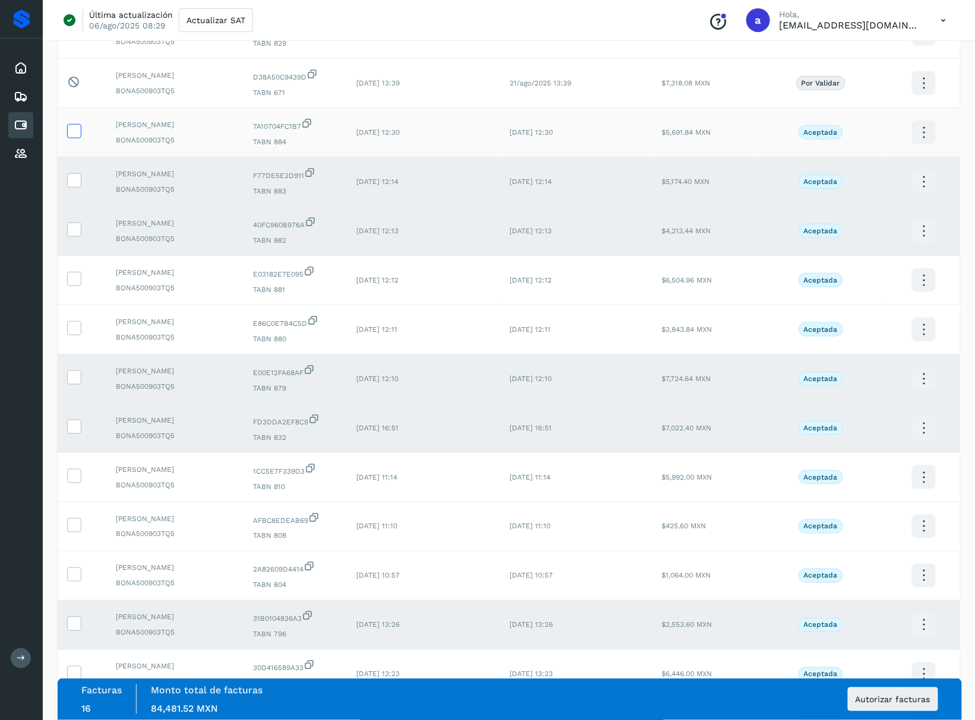
click at [71, 129] on icon at bounding box center [74, 130] width 12 height 12
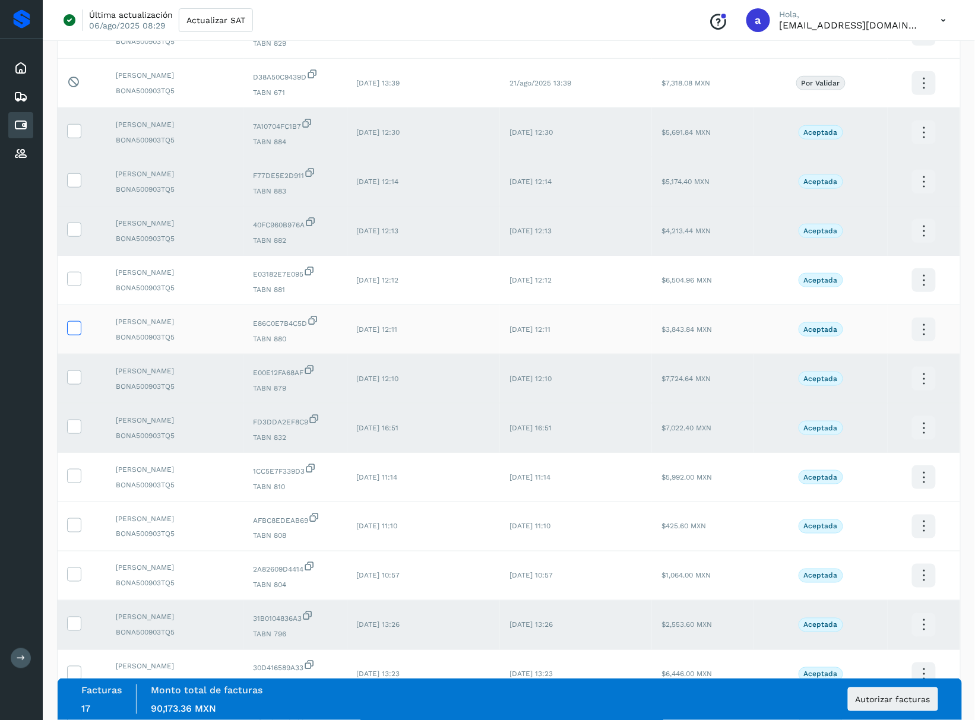
click at [74, 333] on icon at bounding box center [74, 327] width 12 height 12
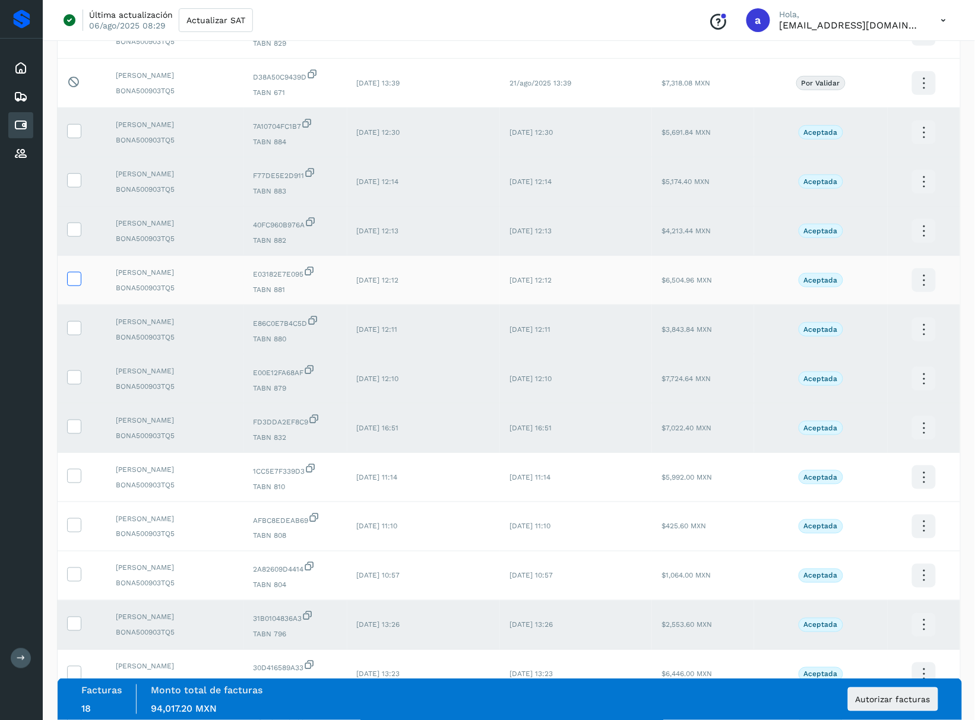
click at [77, 284] on icon at bounding box center [74, 278] width 12 height 12
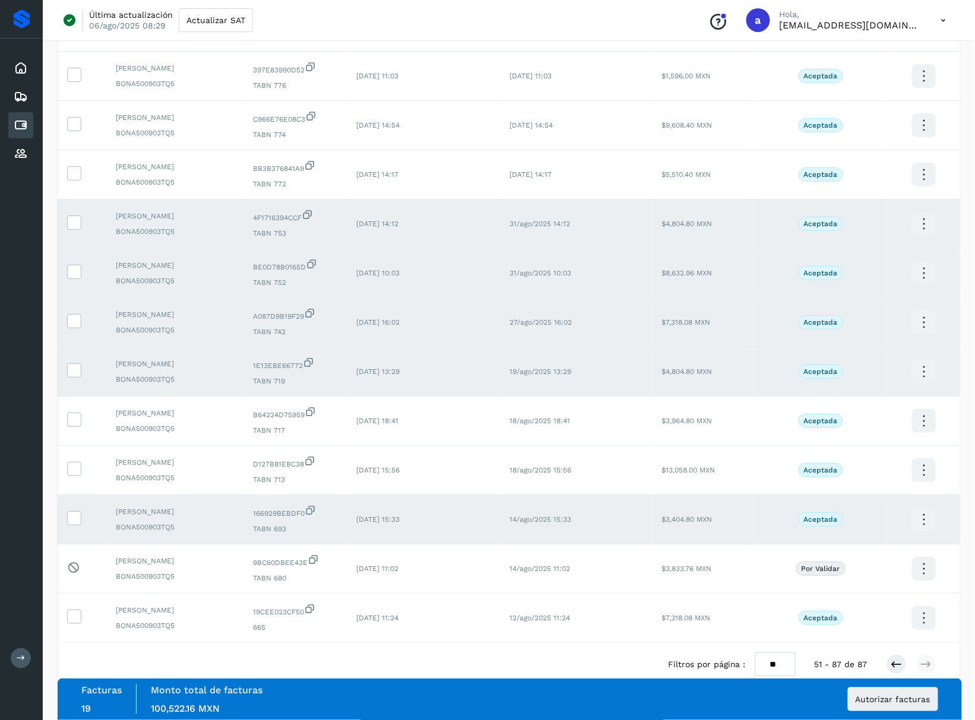
scroll to position [1392, 0]
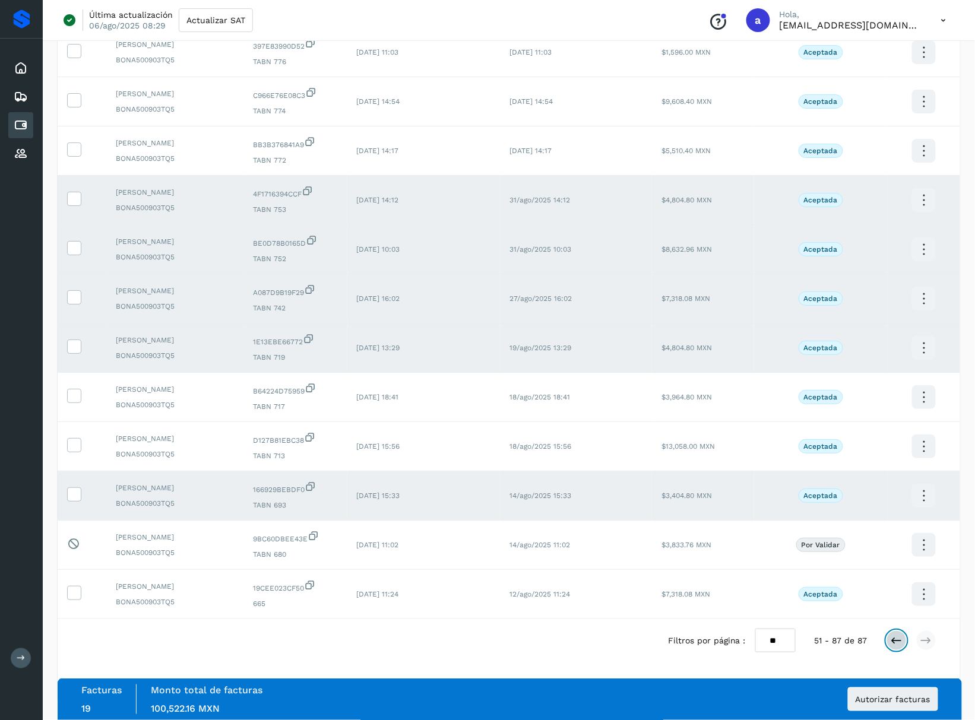
click at [905, 636] on button at bounding box center [896, 641] width 20 height 20
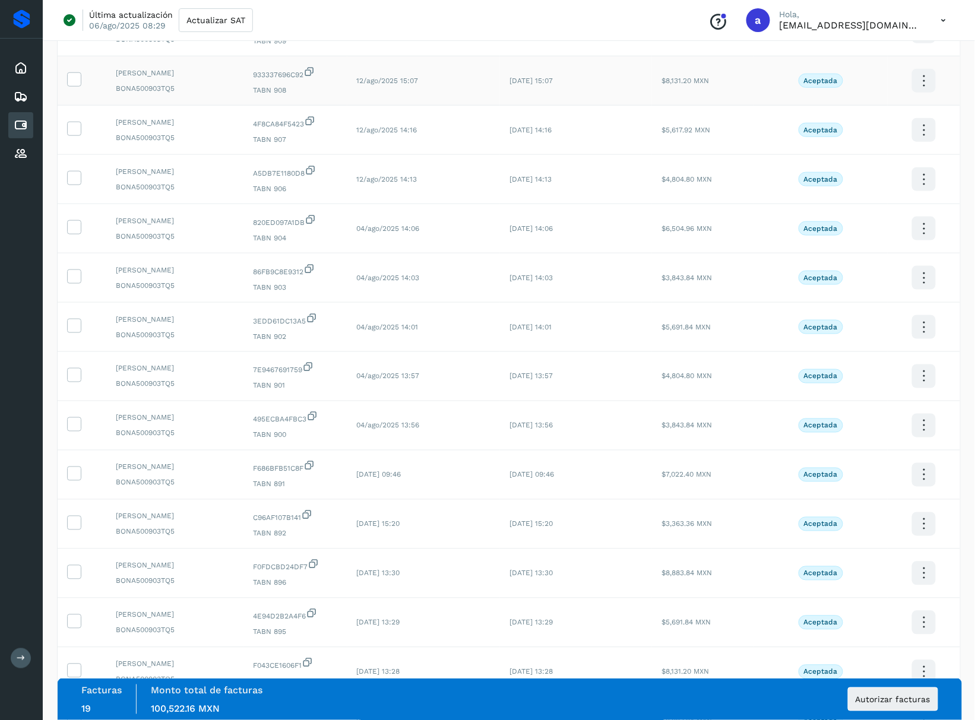
scroll to position [2041, 0]
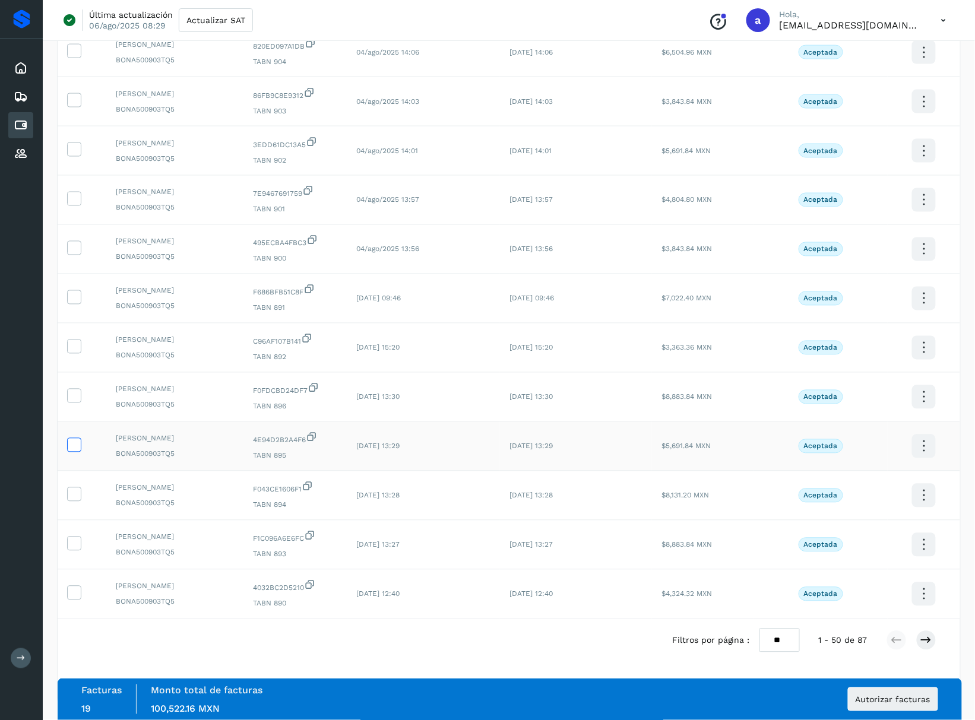
click at [69, 445] on icon at bounding box center [74, 444] width 12 height 12
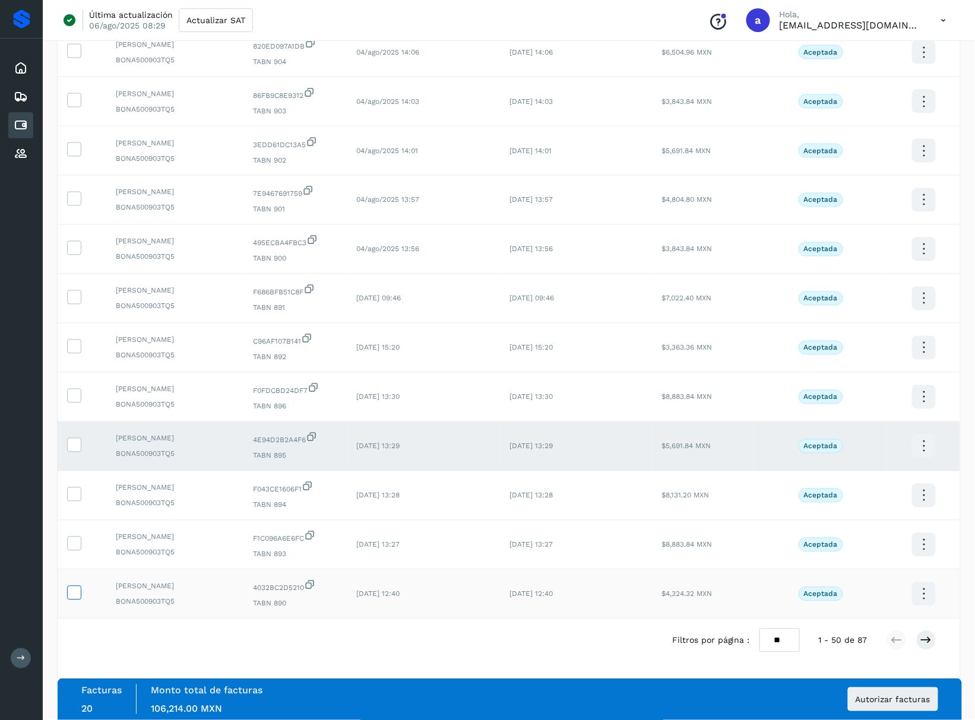
click at [77, 588] on icon at bounding box center [74, 592] width 12 height 12
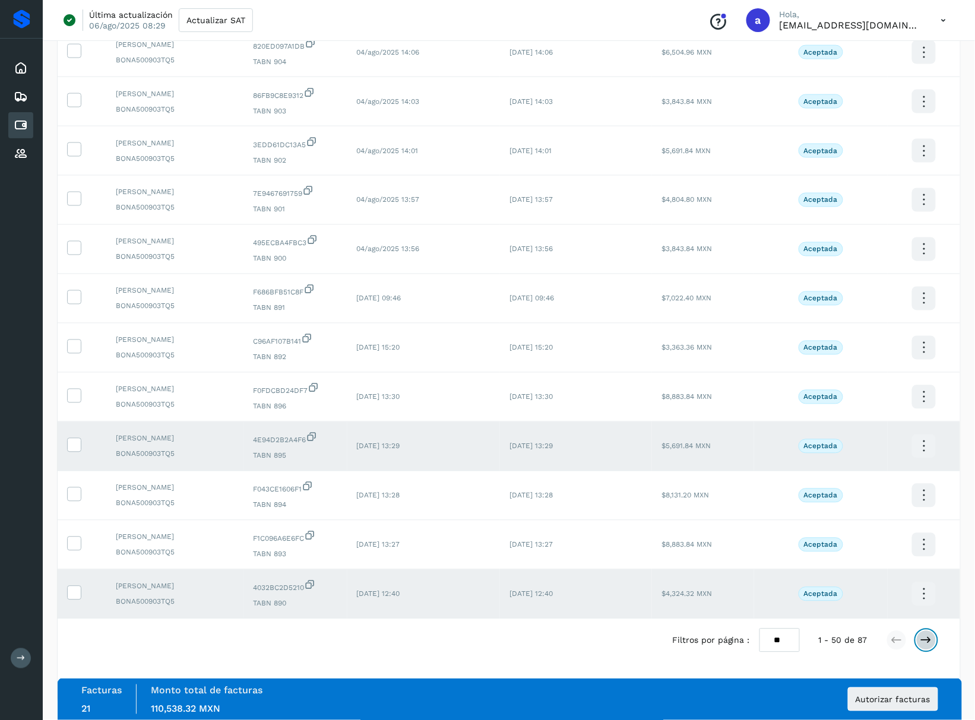
click at [929, 637] on icon at bounding box center [926, 641] width 12 height 12
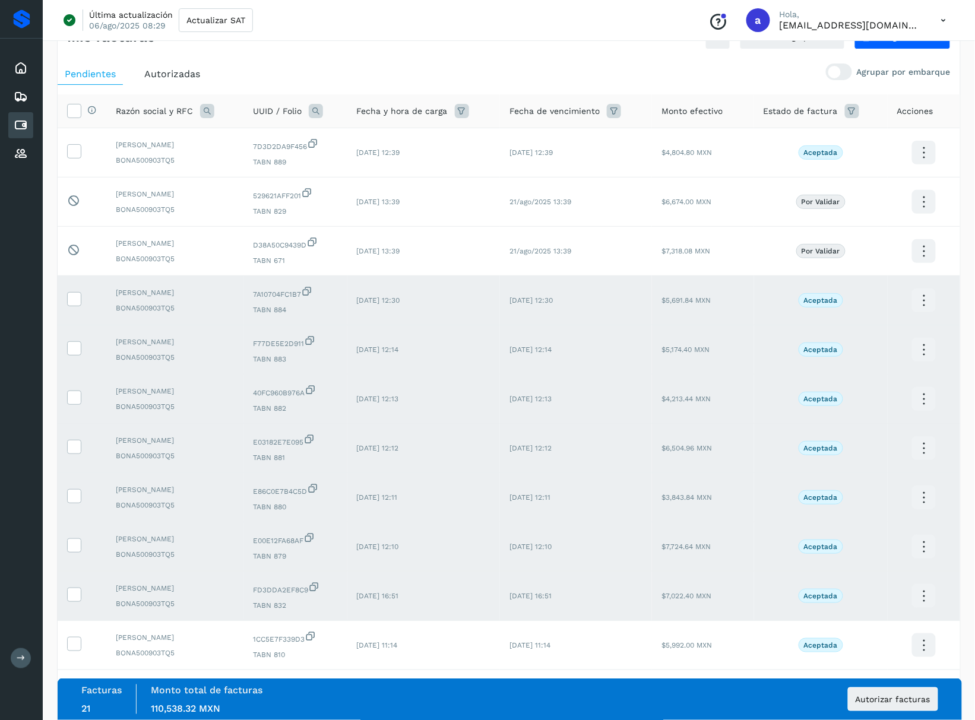
scroll to position [0, 0]
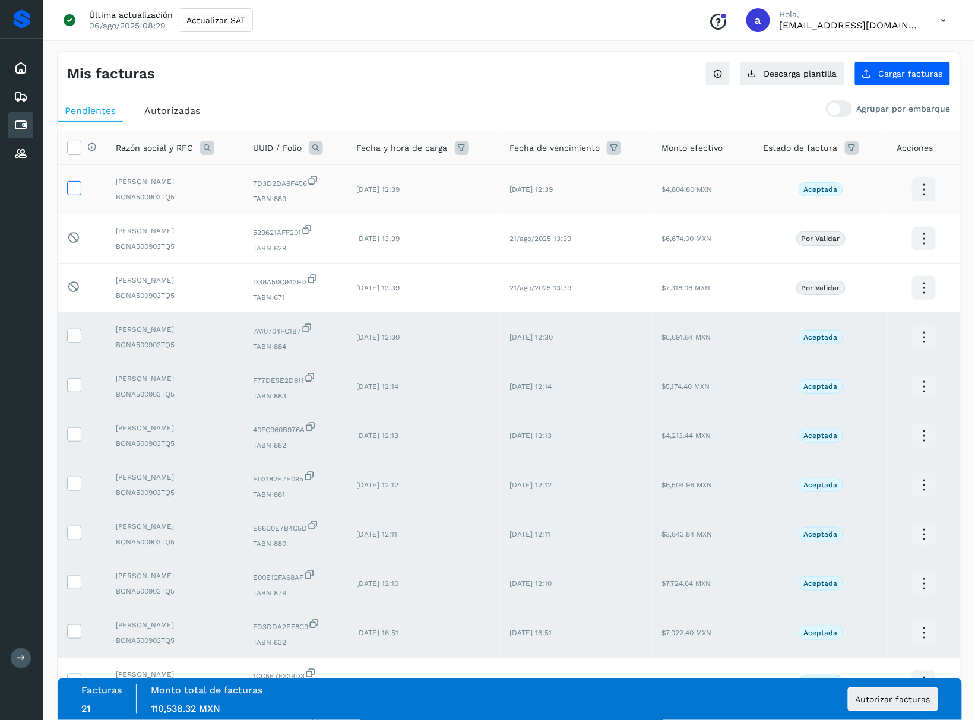
click at [70, 190] on icon at bounding box center [74, 187] width 12 height 12
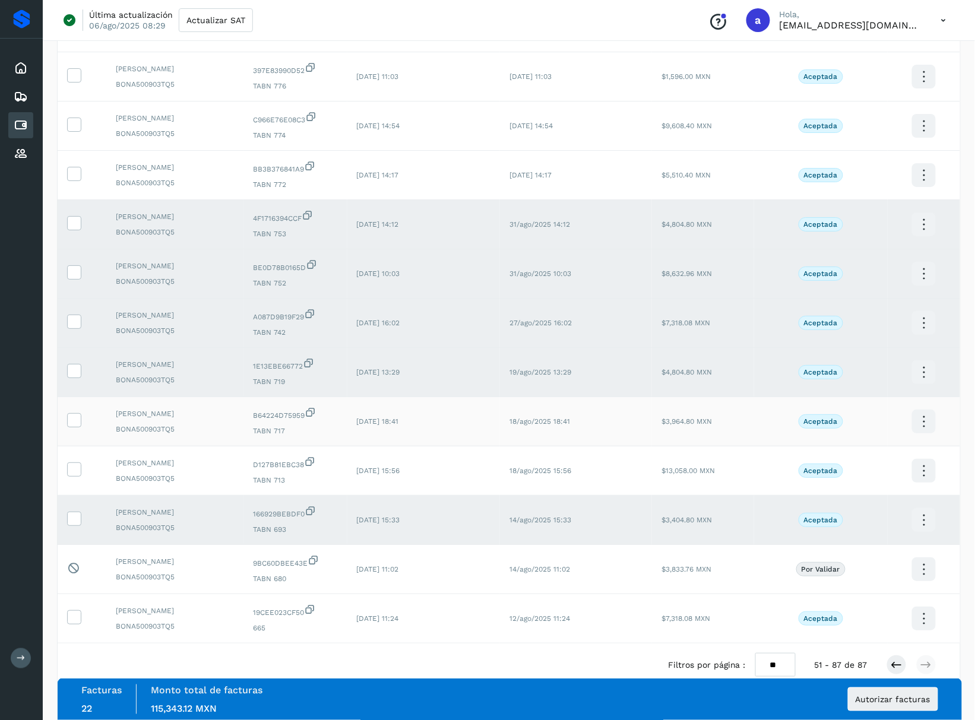
scroll to position [1392, 0]
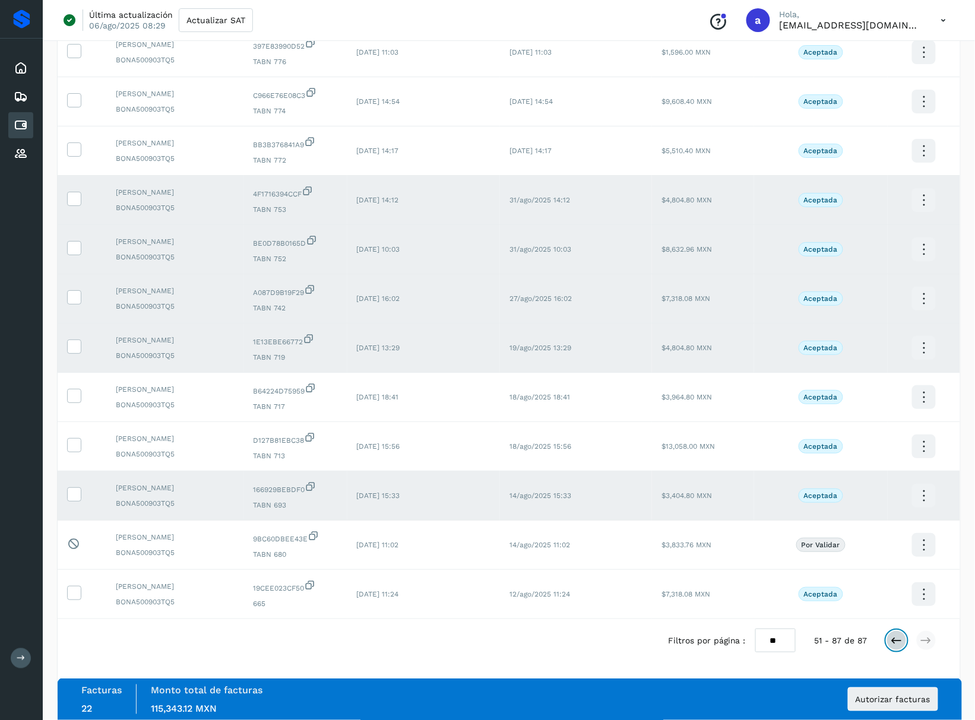
click at [893, 642] on icon at bounding box center [897, 641] width 12 height 12
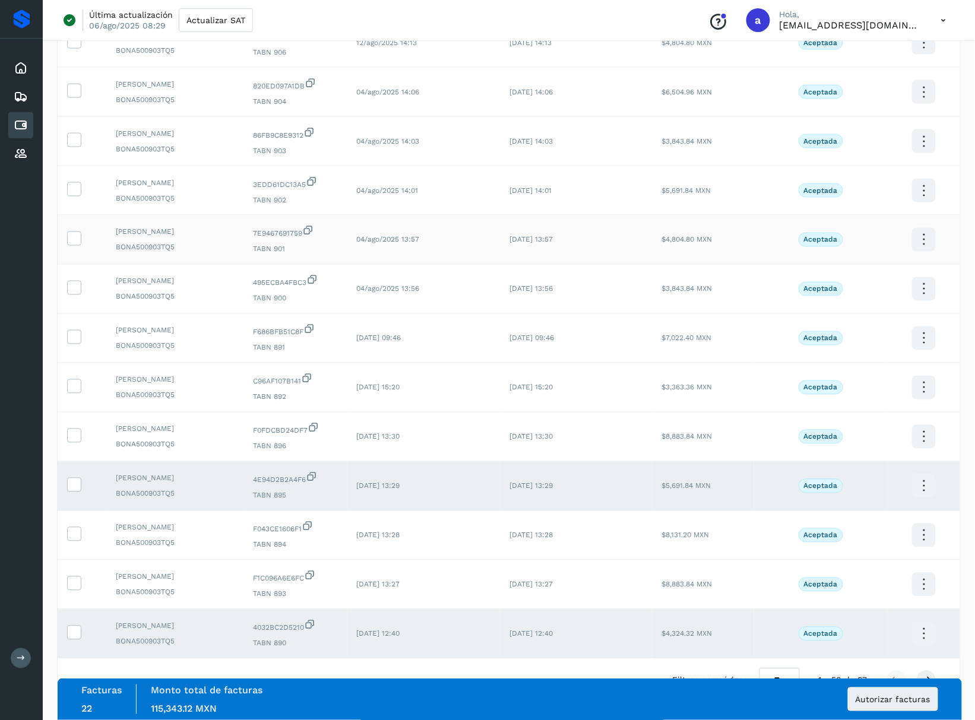
scroll to position [2041, 0]
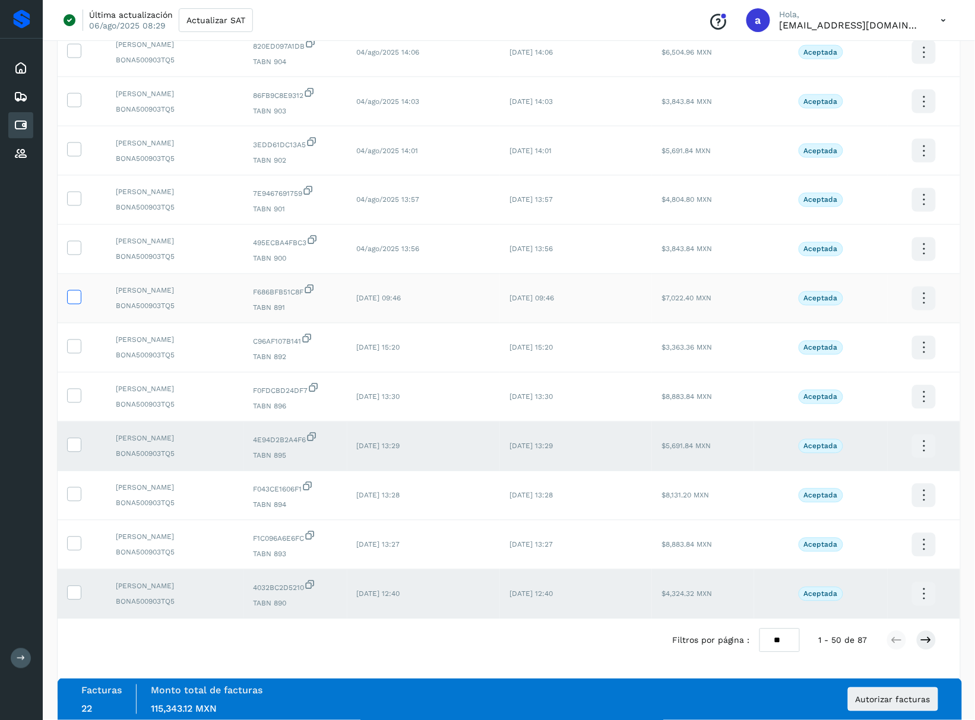
click at [77, 297] on icon at bounding box center [74, 296] width 12 height 12
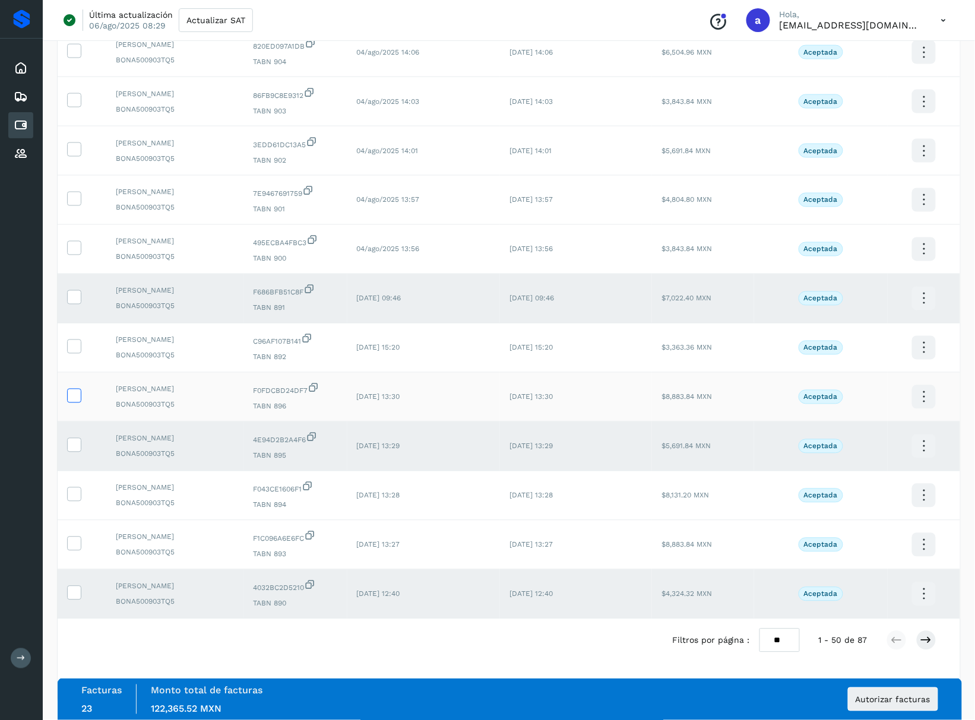
click at [74, 392] on icon at bounding box center [74, 395] width 12 height 12
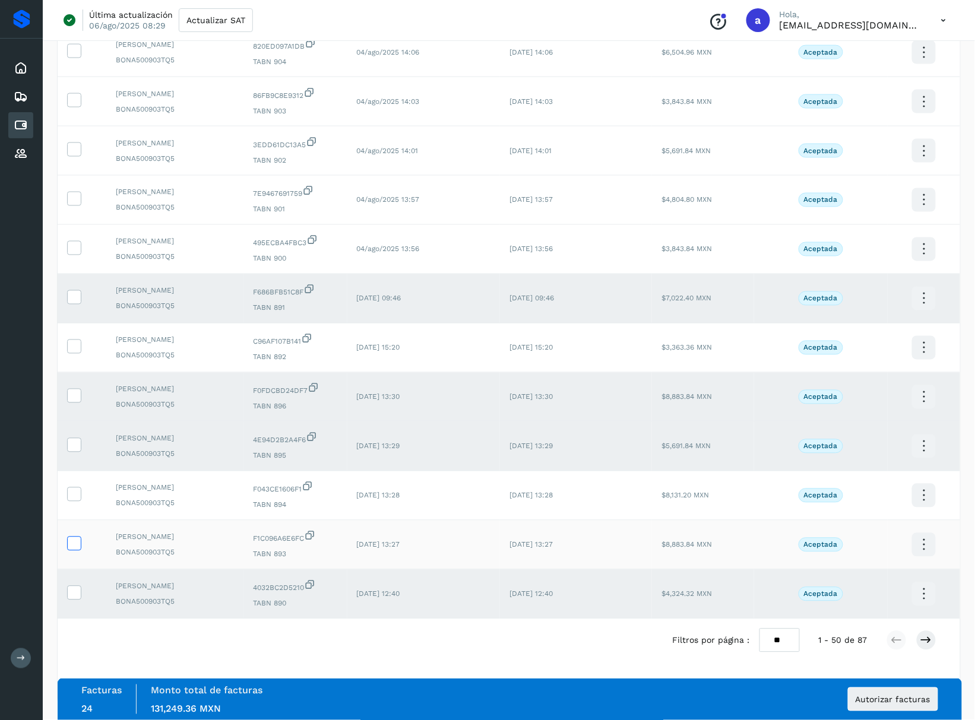
click at [74, 540] on icon at bounding box center [74, 543] width 12 height 12
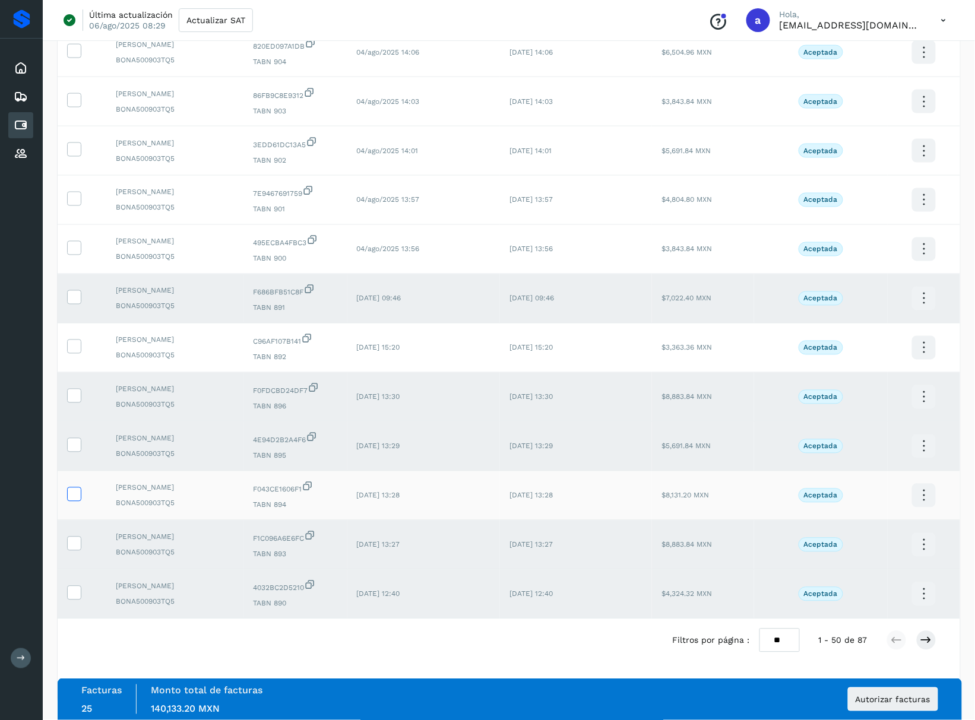
click at [70, 495] on icon at bounding box center [74, 493] width 12 height 12
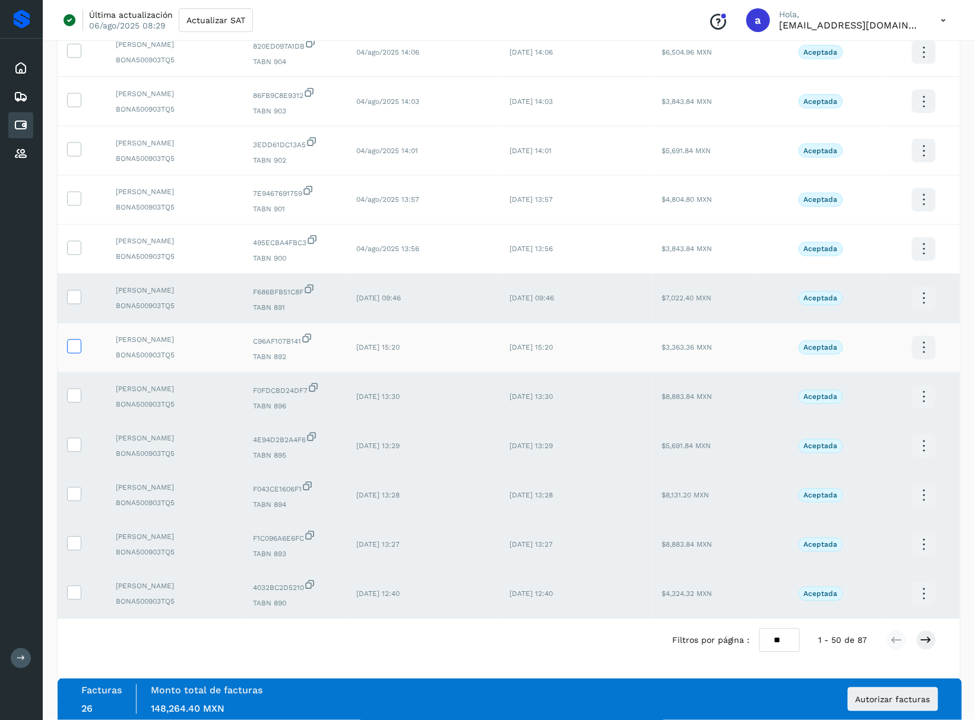
click at [69, 343] on icon at bounding box center [74, 346] width 12 height 12
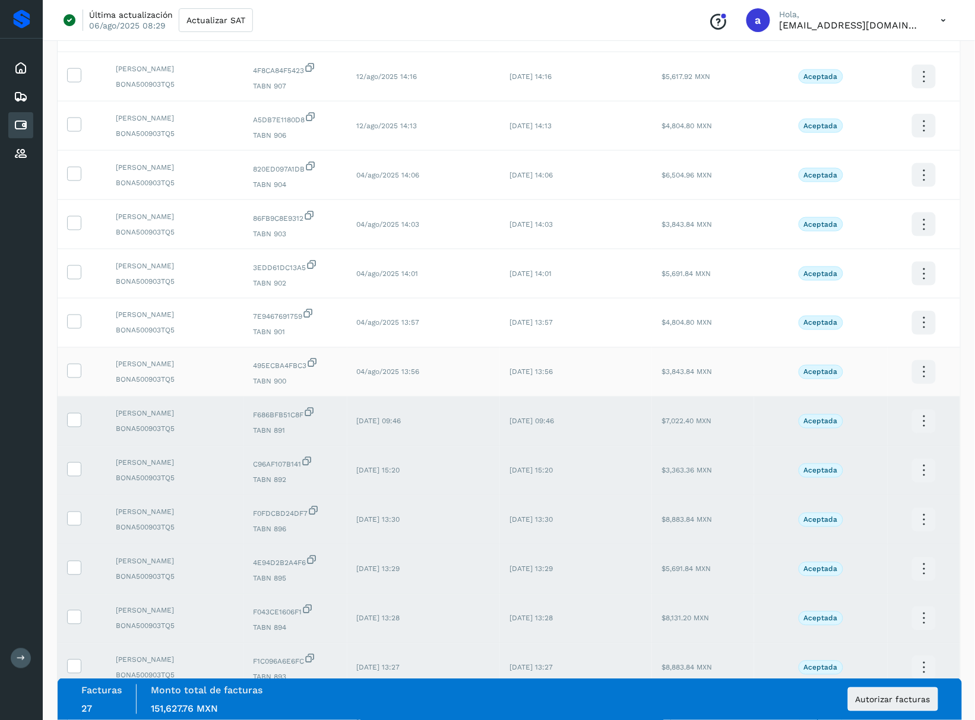
scroll to position [1882, 0]
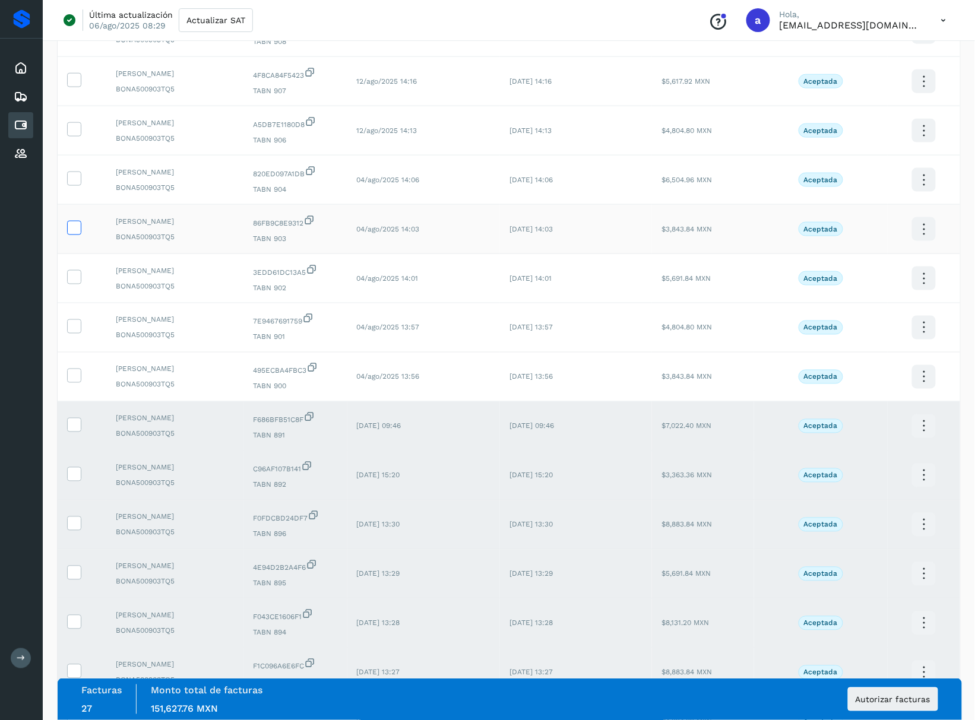
click at [77, 233] on icon at bounding box center [74, 227] width 12 height 12
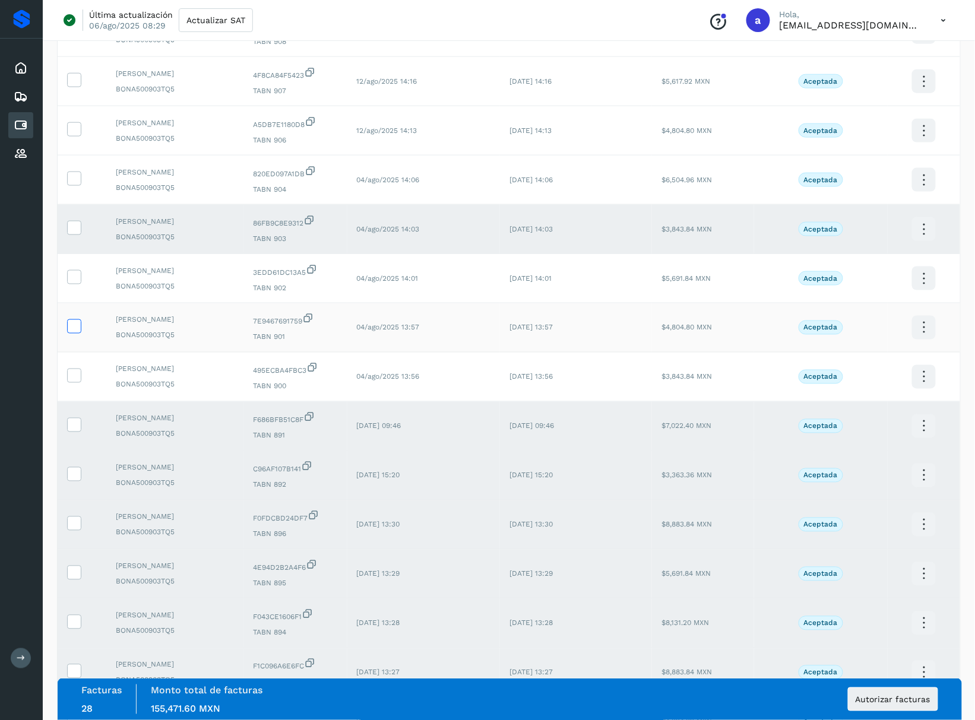
click at [76, 332] on icon at bounding box center [74, 325] width 12 height 12
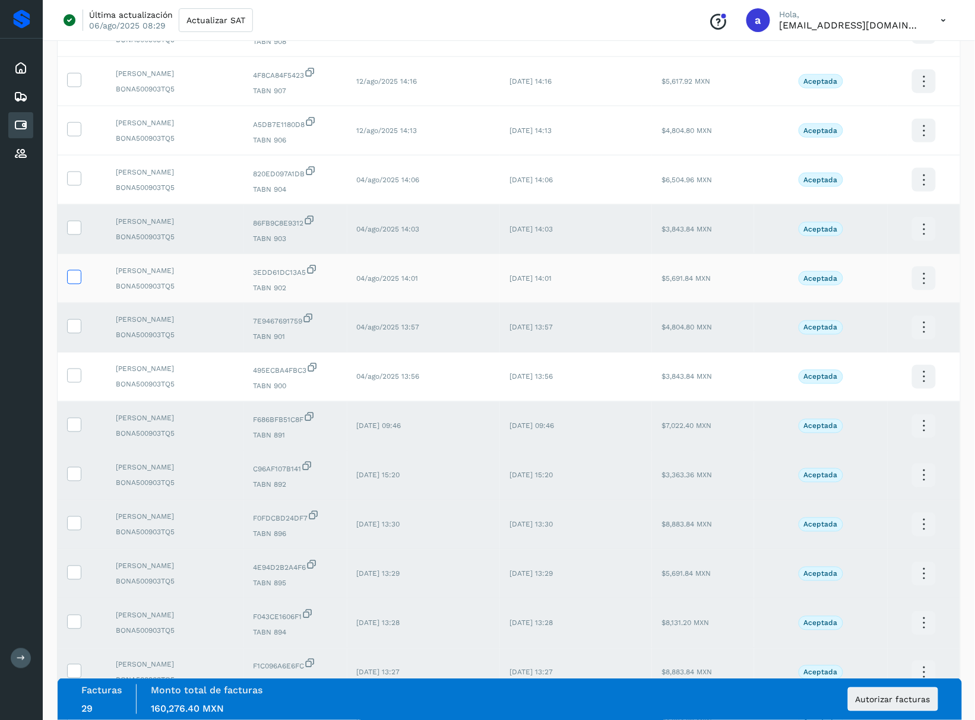
click at [71, 283] on icon at bounding box center [74, 276] width 12 height 12
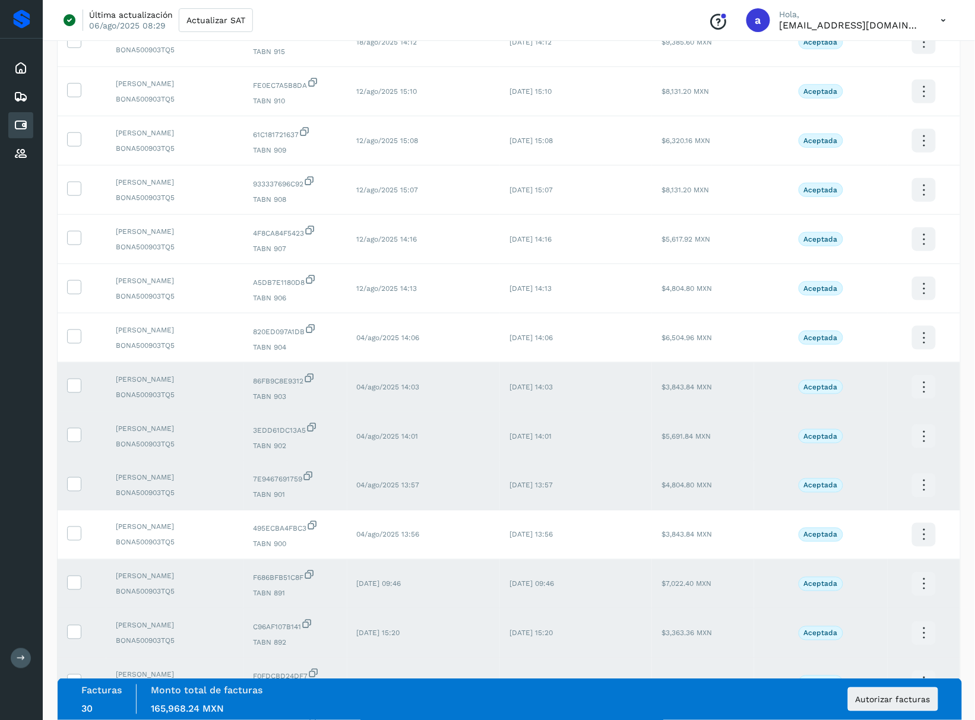
scroll to position [1645, 0]
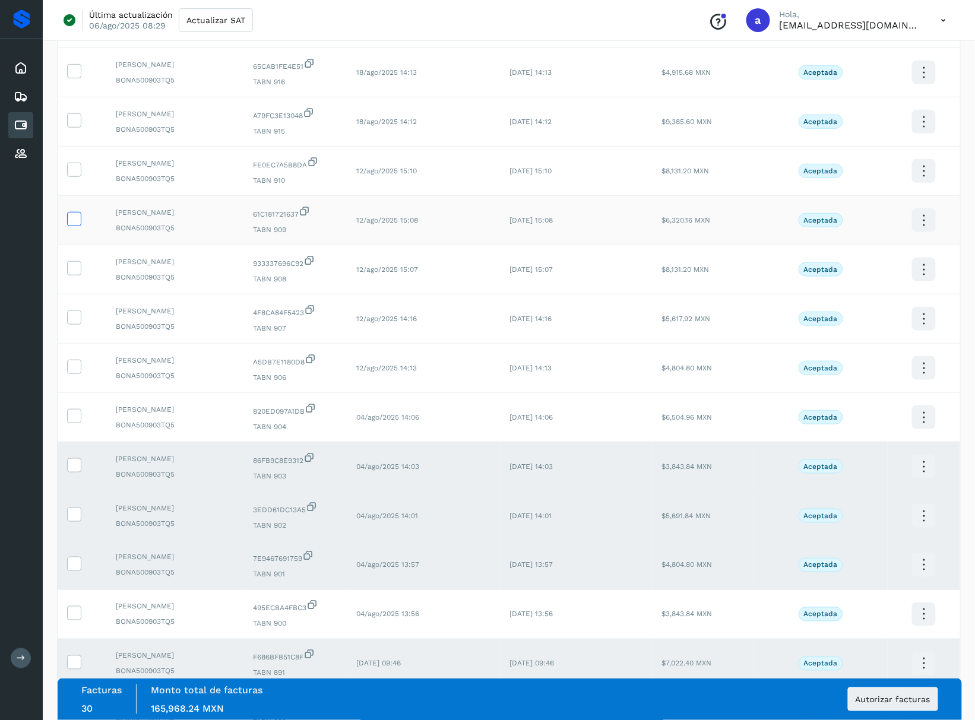
click at [75, 224] on icon at bounding box center [74, 218] width 12 height 12
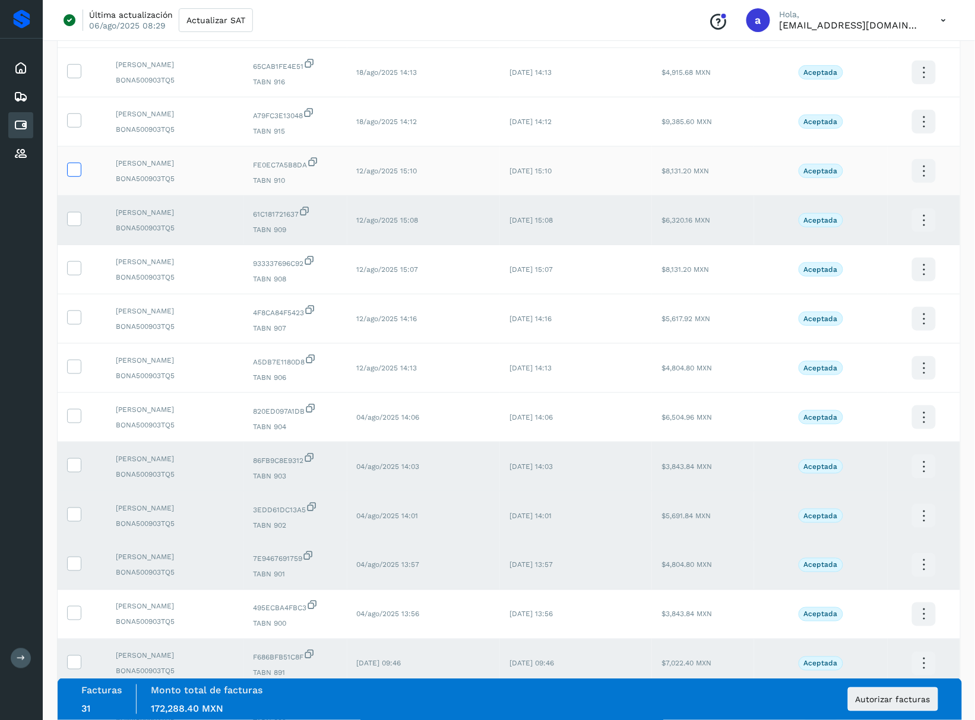
click at [77, 175] on icon at bounding box center [74, 169] width 12 height 12
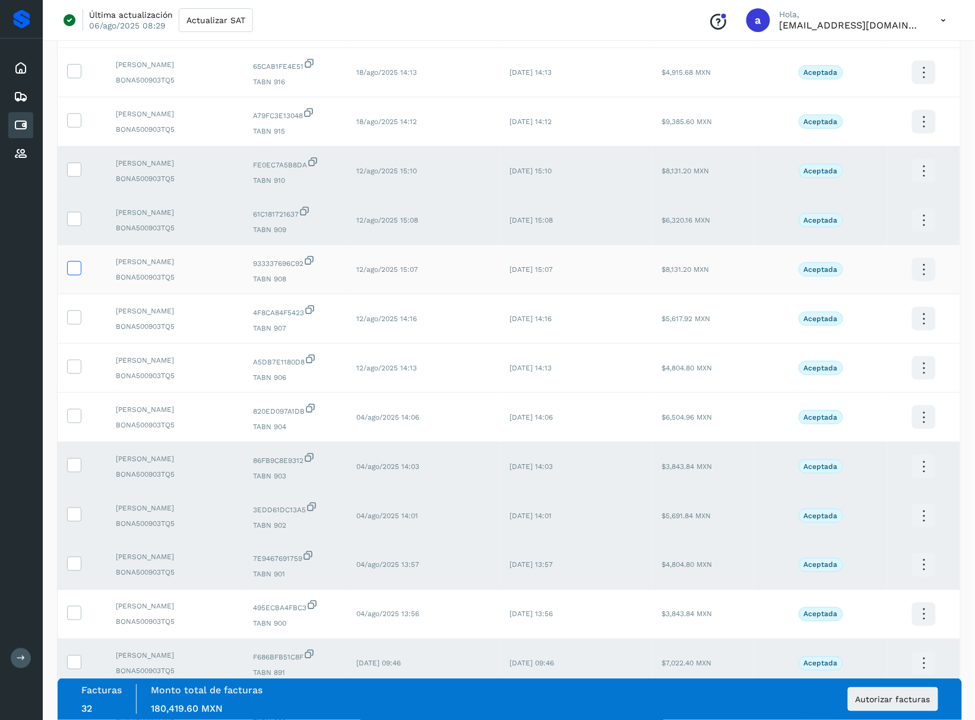
click at [77, 274] on icon at bounding box center [74, 267] width 12 height 12
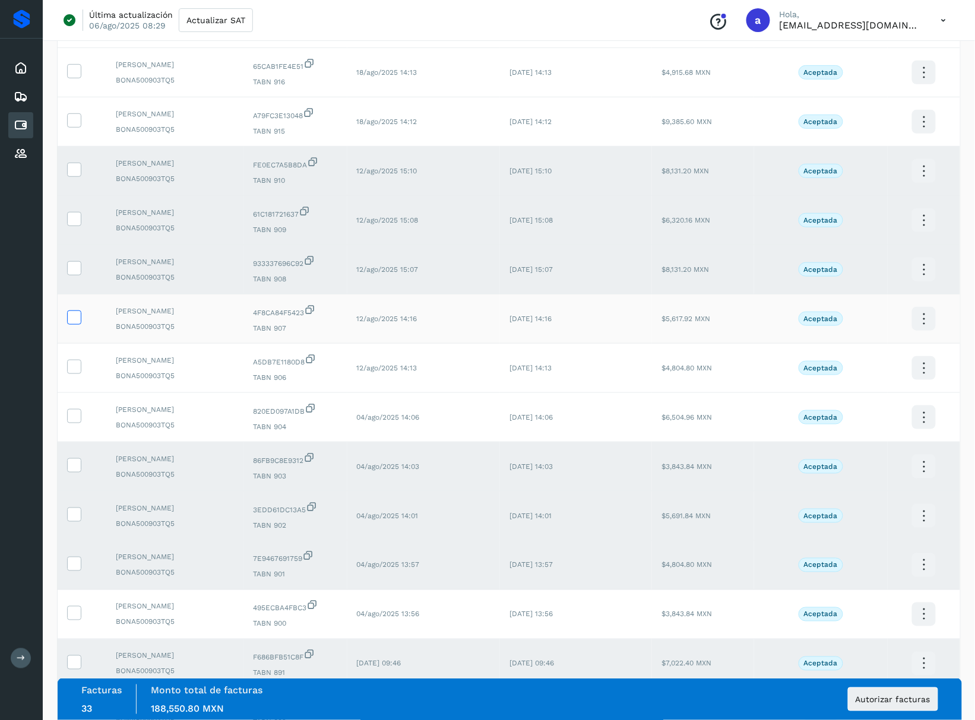
click at [75, 323] on icon at bounding box center [74, 317] width 12 height 12
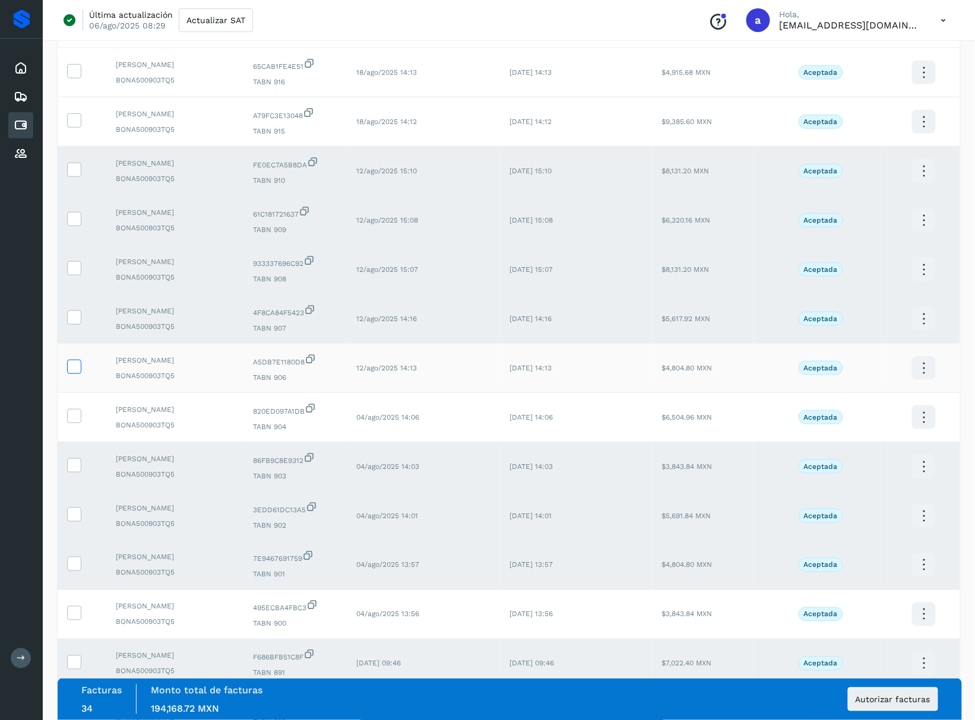
click at [72, 372] on icon at bounding box center [74, 366] width 12 height 12
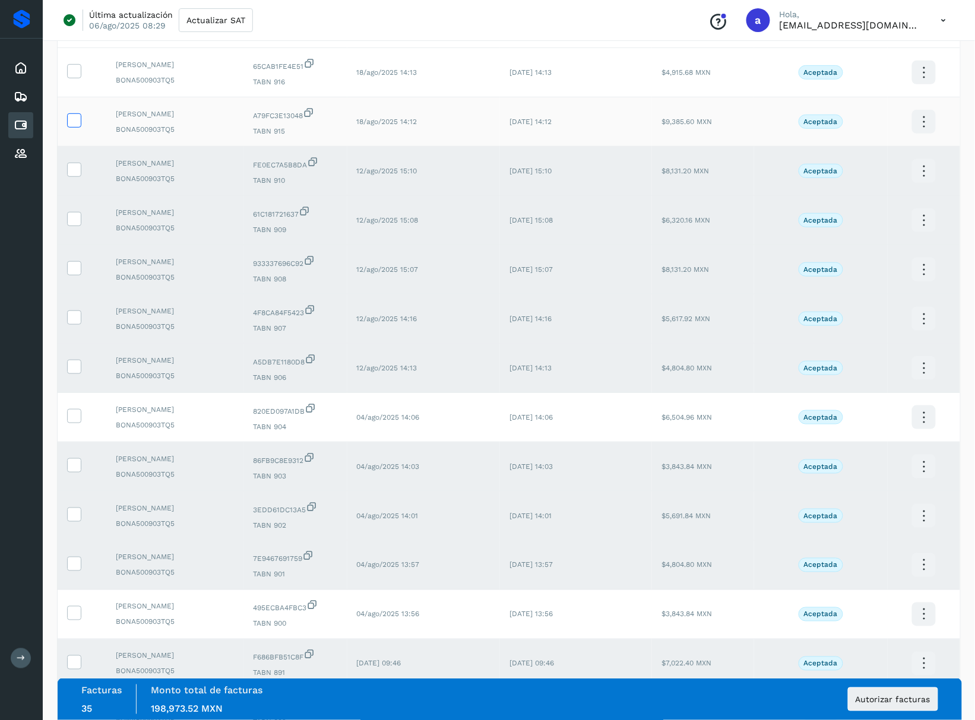
click at [69, 126] on icon at bounding box center [74, 119] width 12 height 12
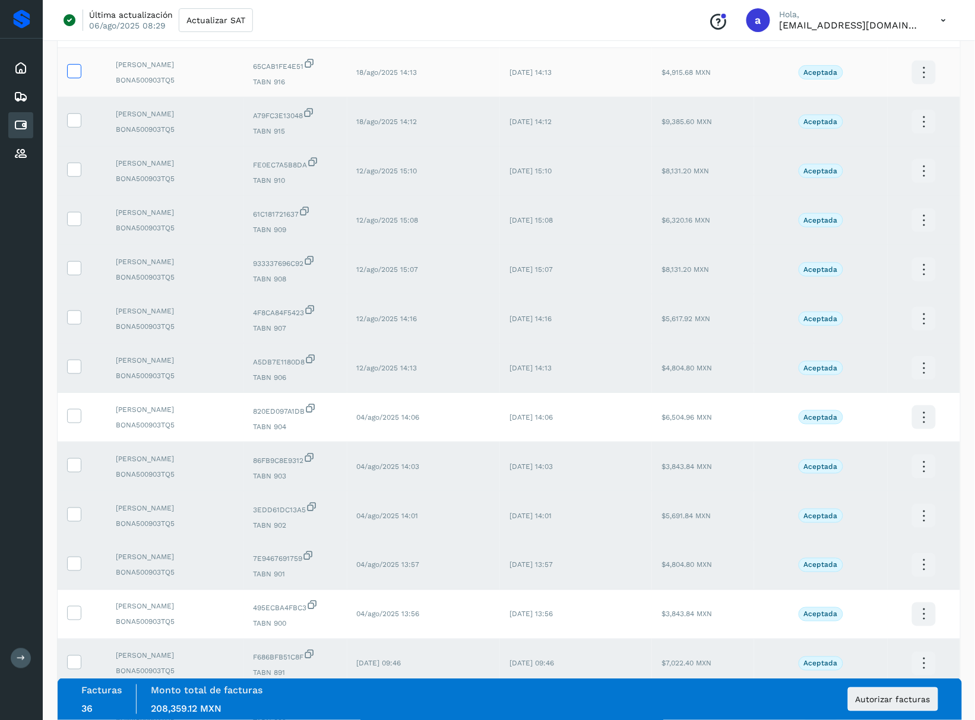
click at [77, 77] on icon at bounding box center [74, 70] width 12 height 12
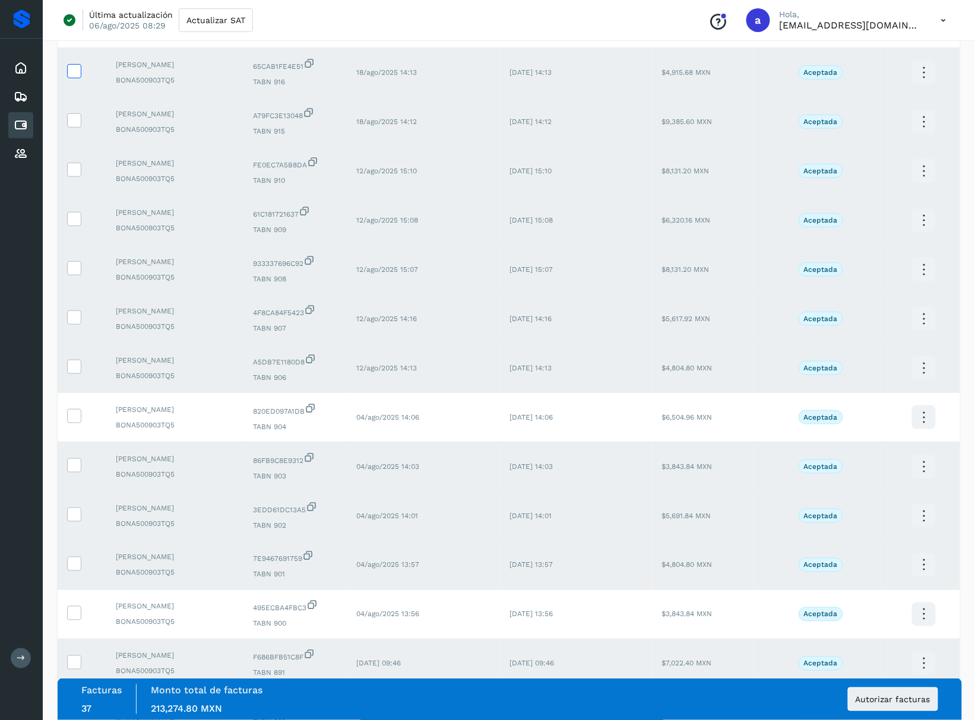
click at [68, 77] on icon at bounding box center [74, 70] width 12 height 12
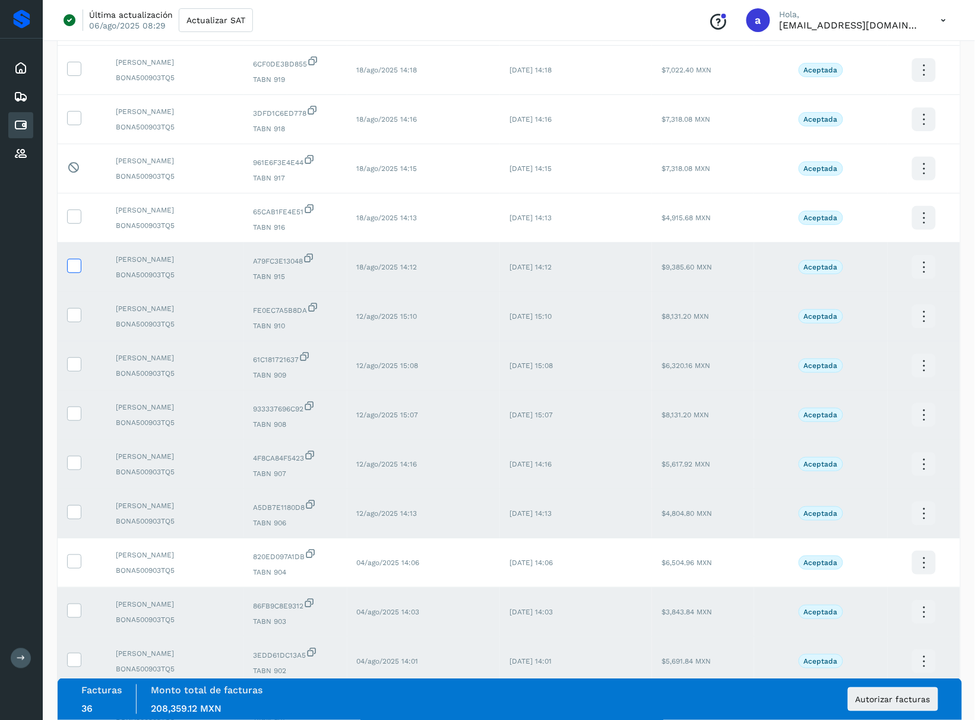
scroll to position [1487, 0]
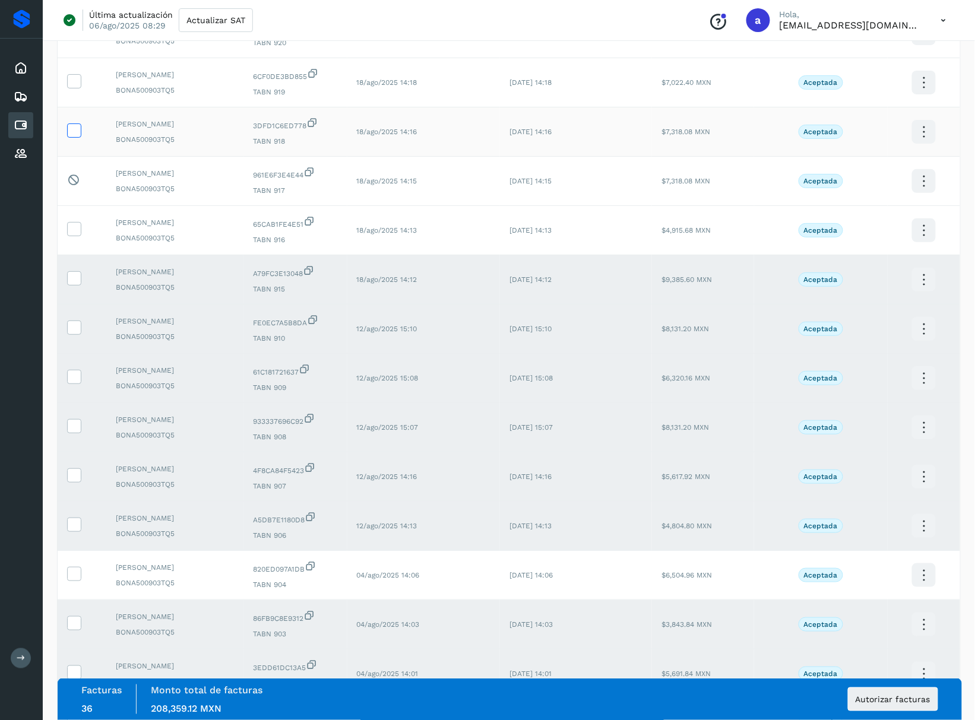
click at [74, 136] on icon at bounding box center [74, 129] width 12 height 12
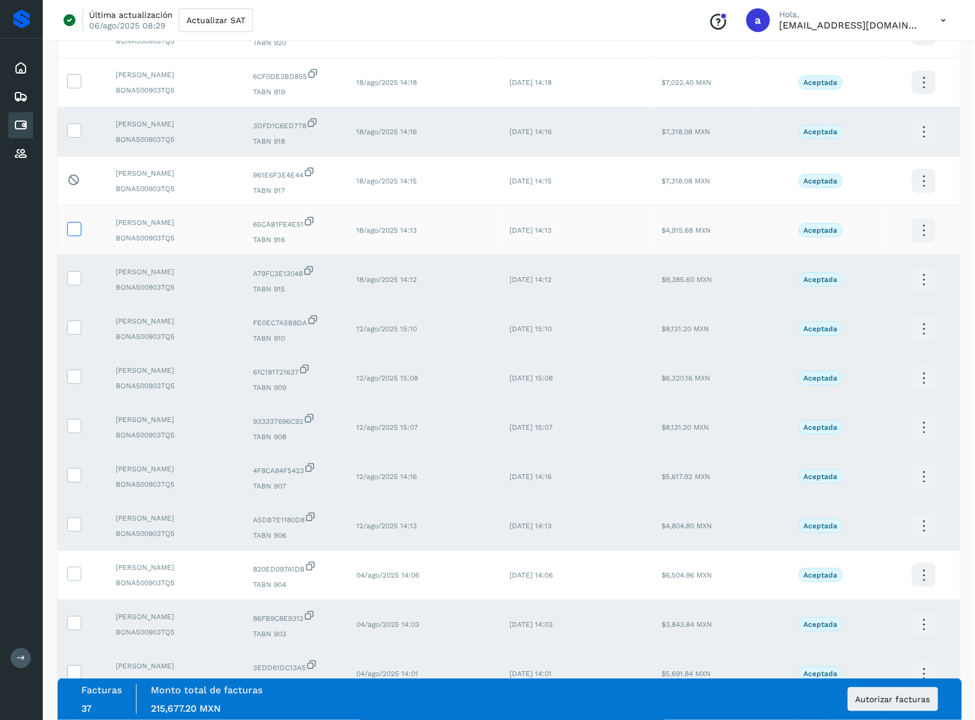
click at [81, 236] on label at bounding box center [74, 229] width 14 height 14
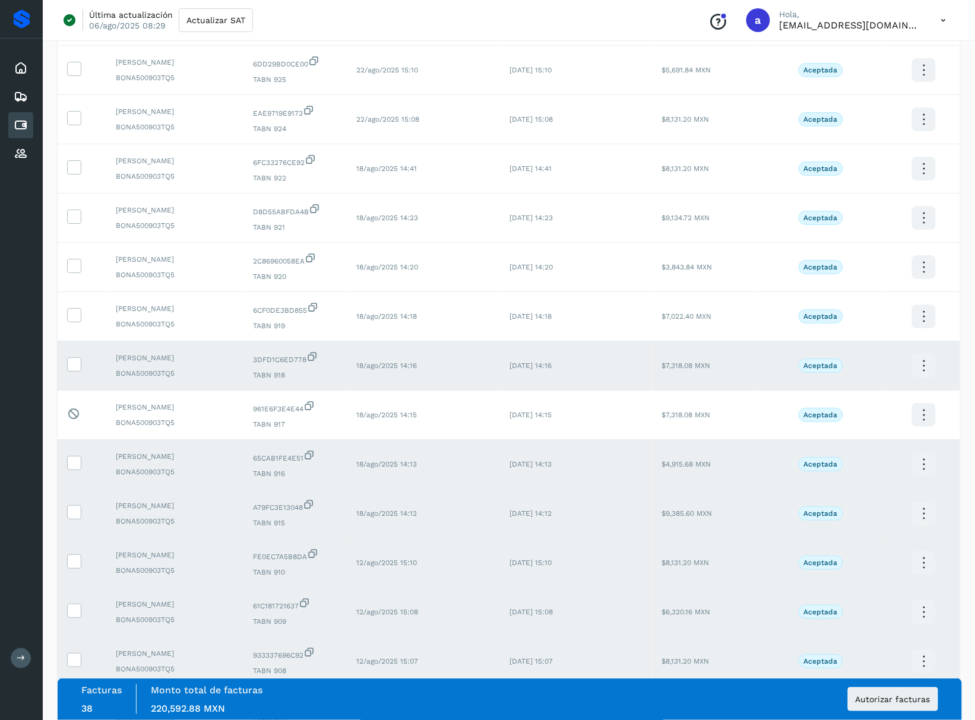
scroll to position [1249, 0]
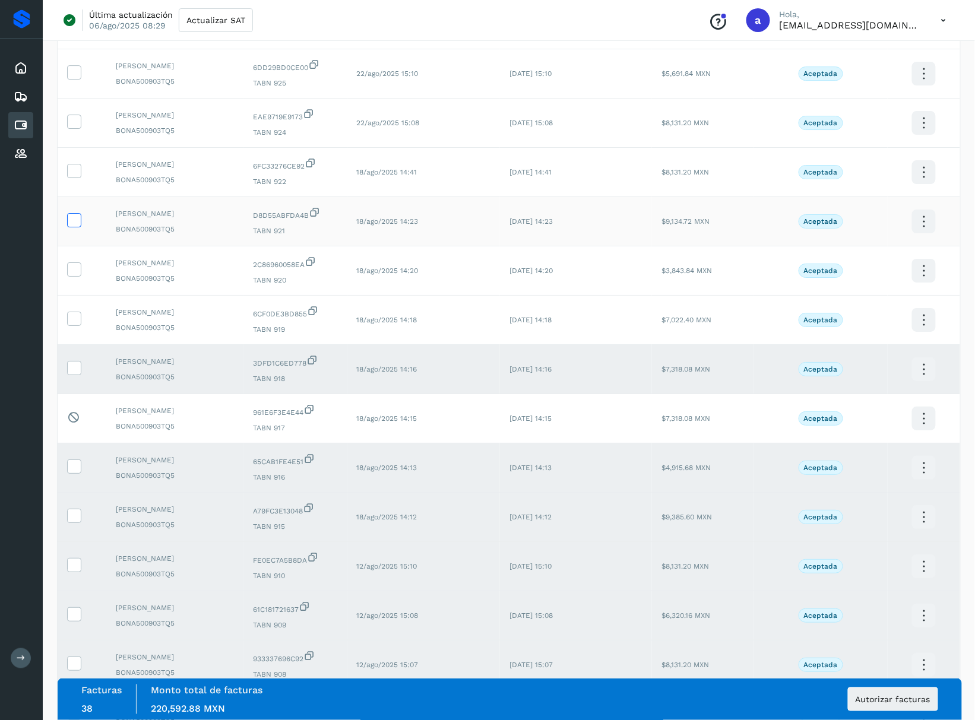
click at [69, 226] on icon at bounding box center [74, 219] width 12 height 12
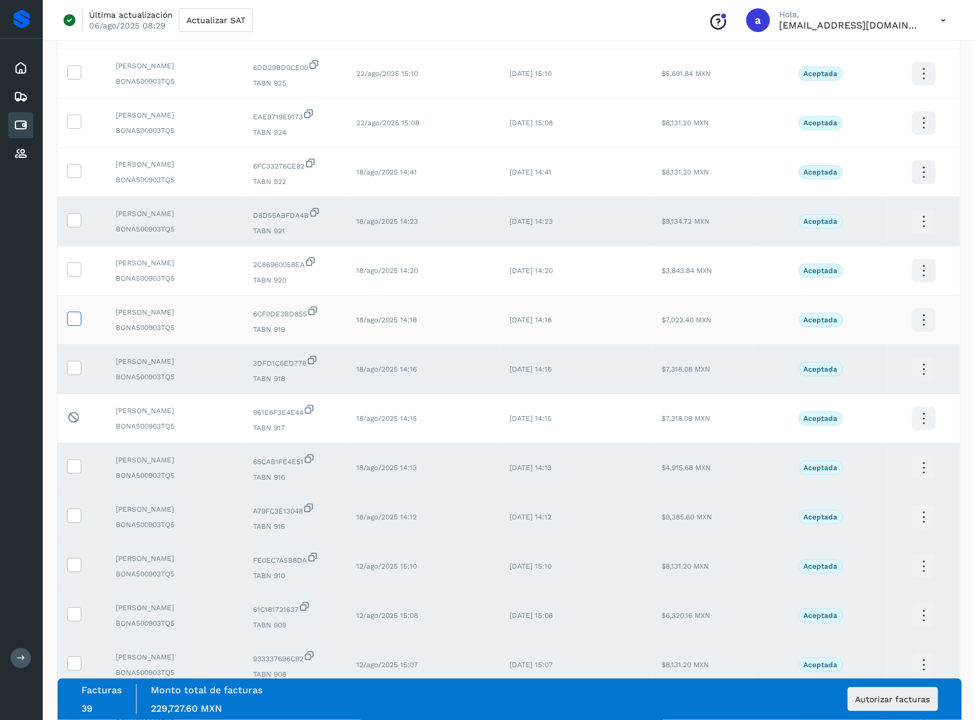
click at [80, 324] on icon at bounding box center [74, 318] width 12 height 12
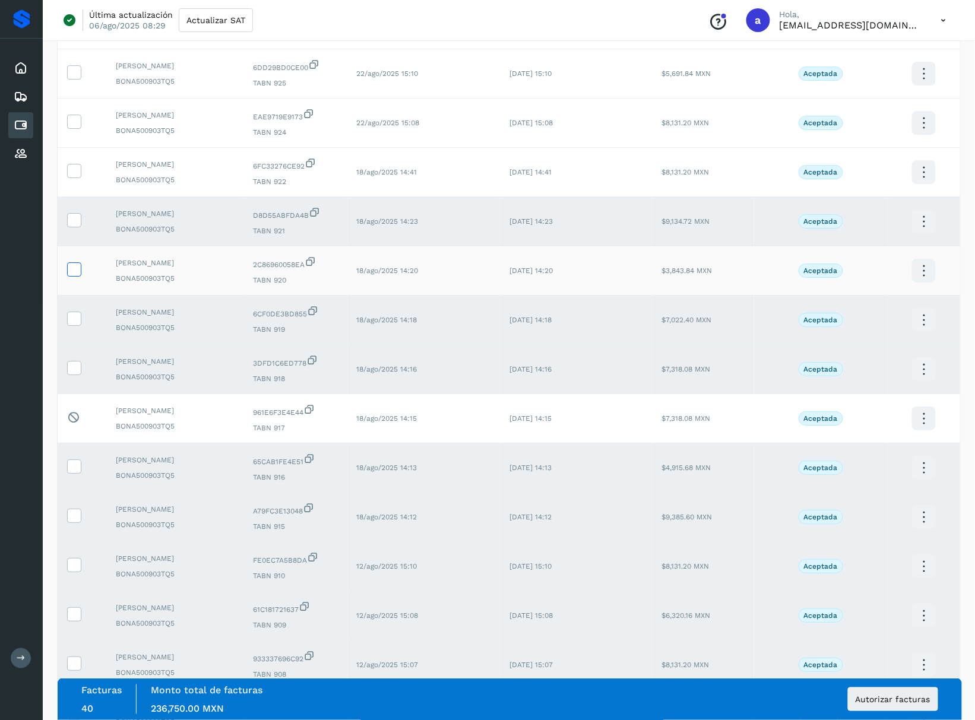
click at [76, 275] on icon at bounding box center [74, 268] width 12 height 12
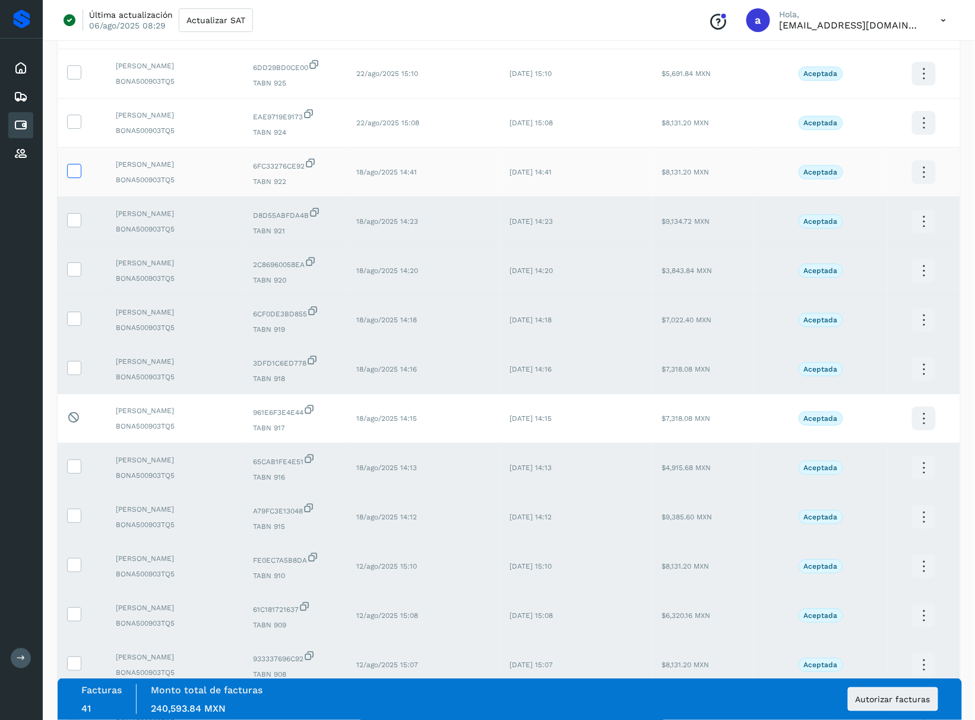
click at [71, 176] on icon at bounding box center [74, 170] width 12 height 12
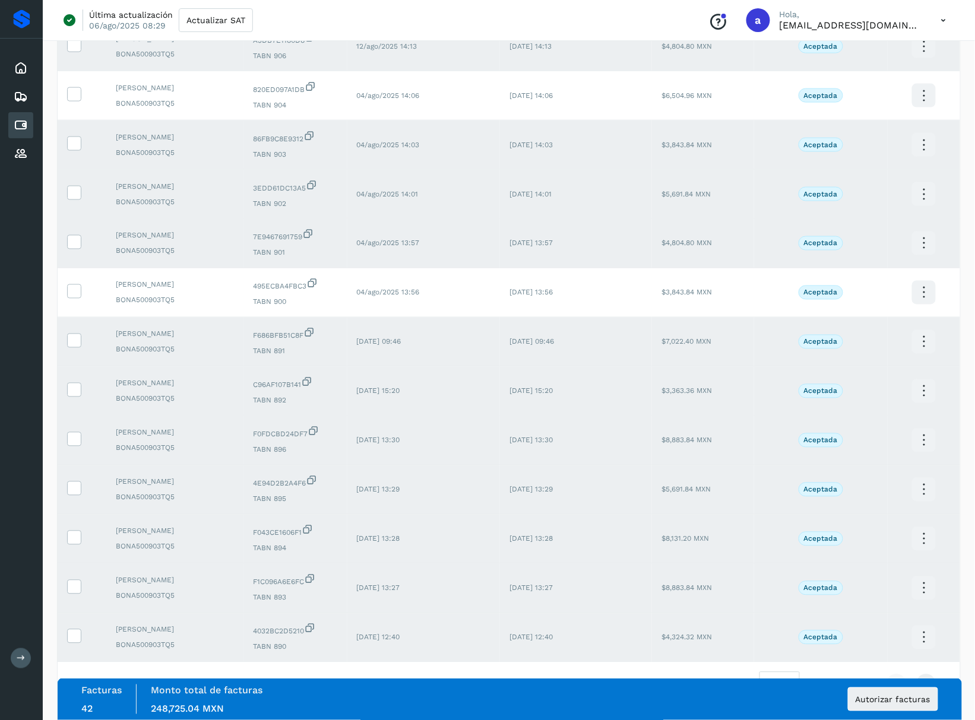
scroll to position [2041, 0]
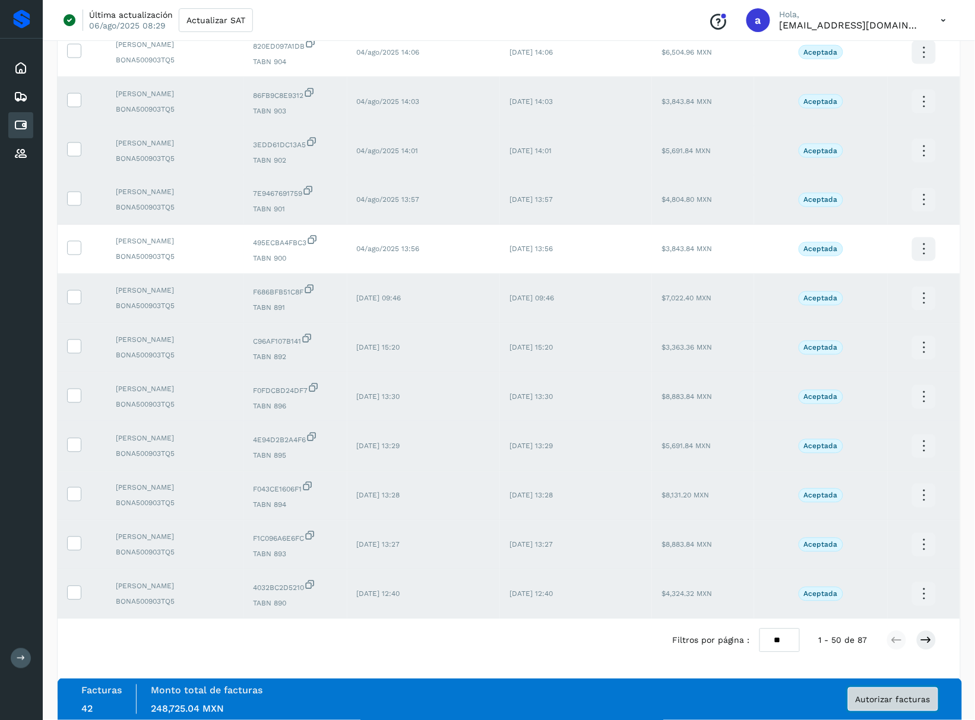
click at [873, 697] on span "Autorizar facturas" at bounding box center [893, 699] width 75 height 8
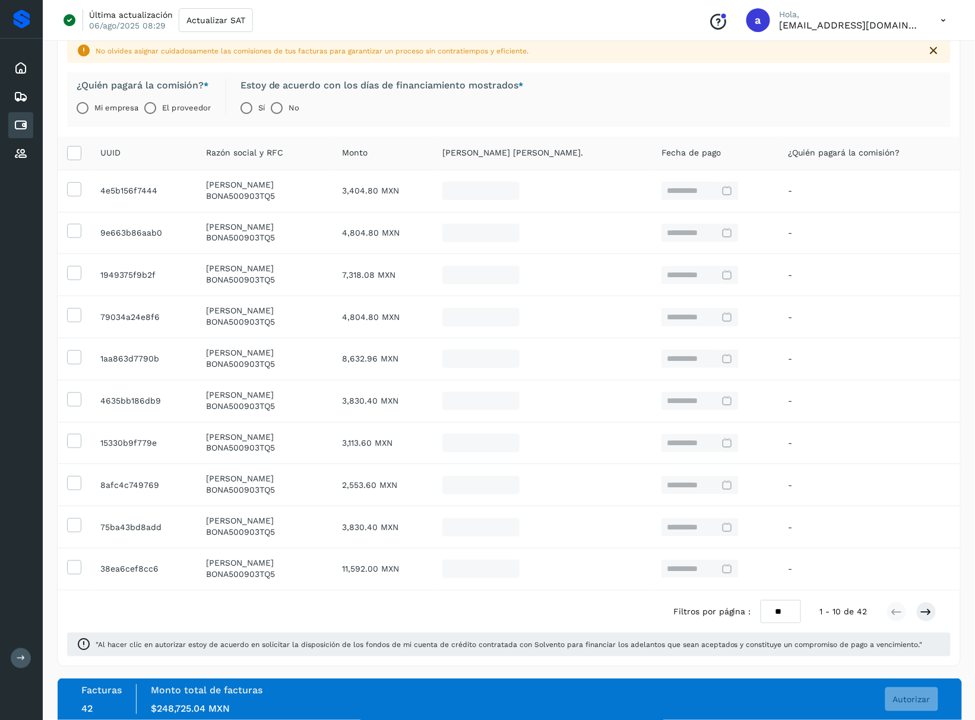
scroll to position [84, 0]
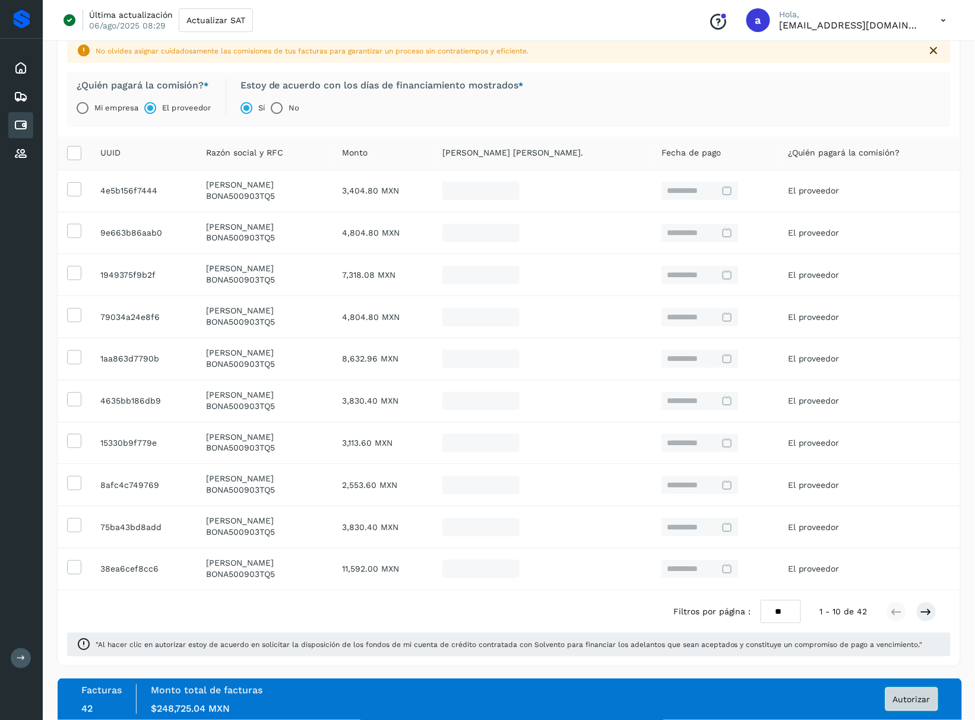
click at [915, 701] on span "Autorizar" at bounding box center [911, 699] width 37 height 8
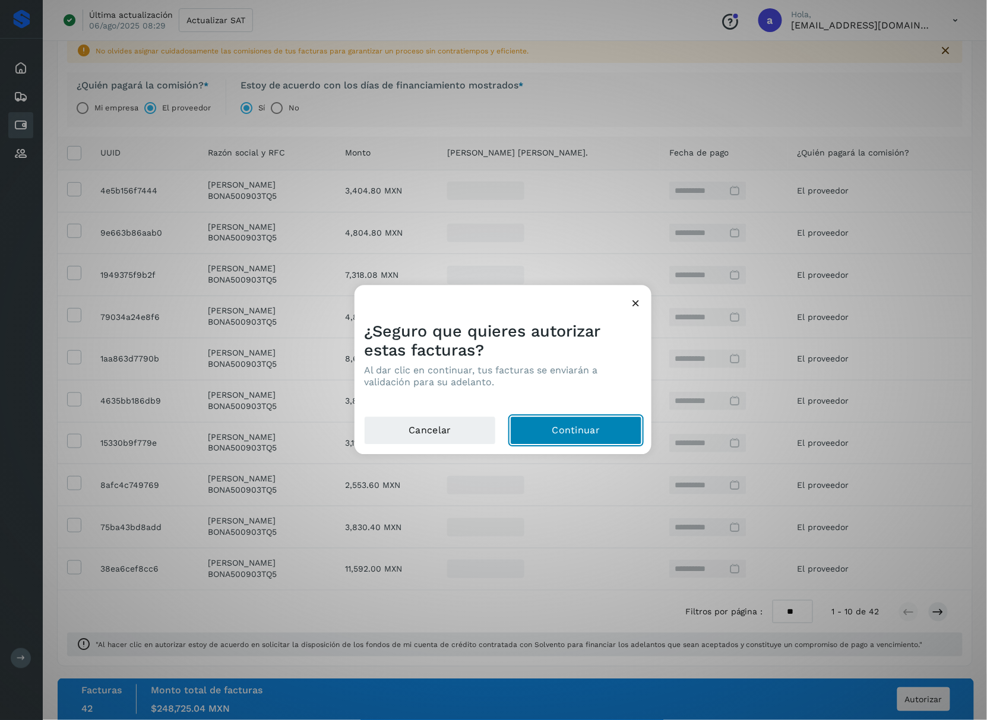
click at [582, 423] on button "Continuar" at bounding box center [576, 430] width 132 height 28
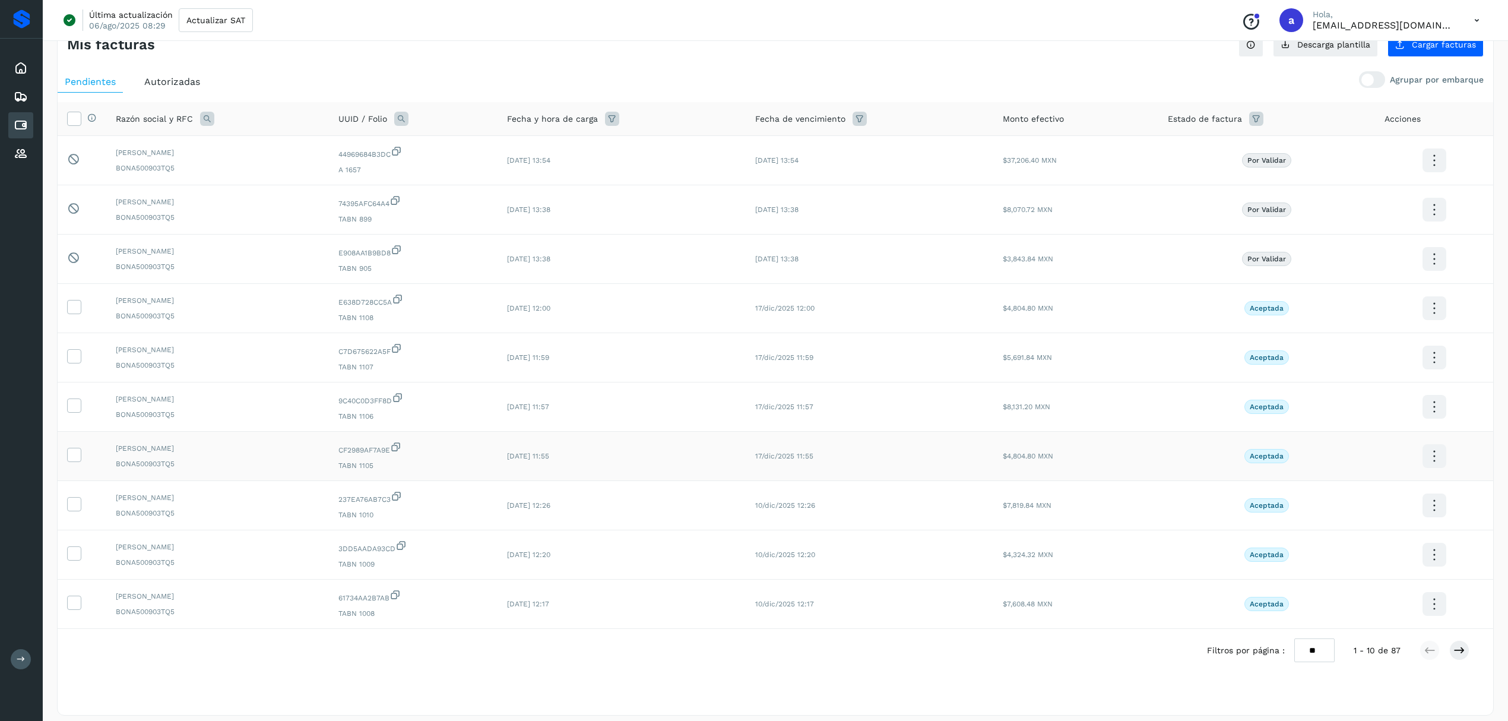
scroll to position [45, 0]
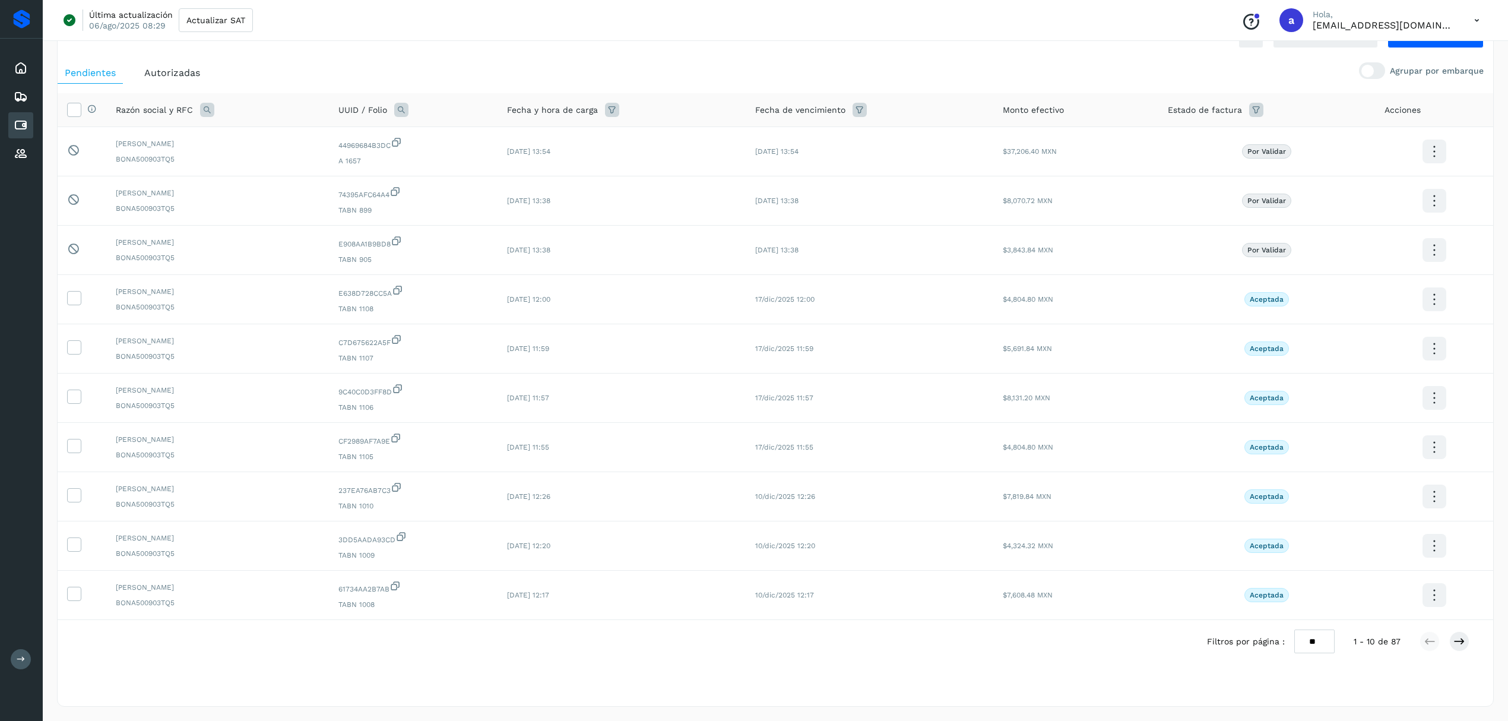
click at [1320, 640] on select "** ** **" at bounding box center [1314, 641] width 40 height 24
select select "**"
click at [1304, 629] on select "** ** **" at bounding box center [1314, 641] width 40 height 24
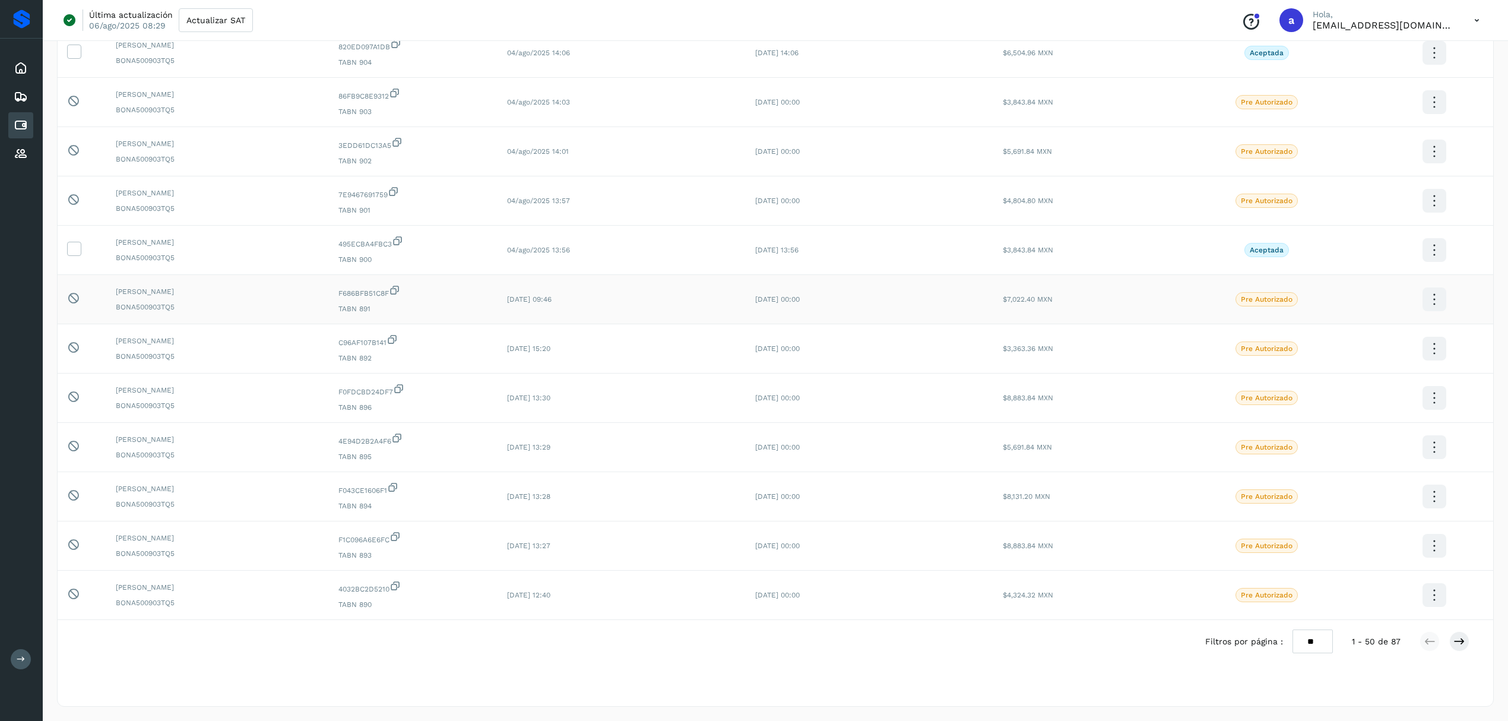
scroll to position [2040, 0]
